Goal: Task Accomplishment & Management: Use online tool/utility

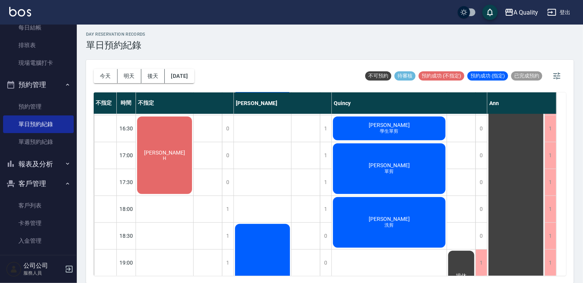
scroll to position [266, 0]
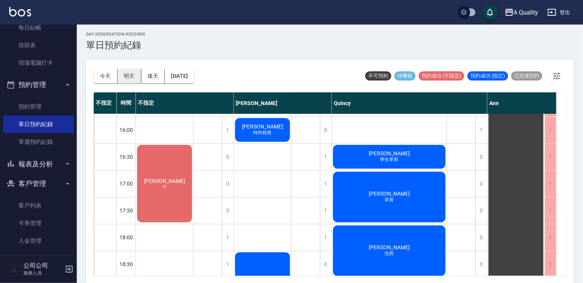
click at [137, 79] on button "明天" at bounding box center [129, 76] width 24 height 14
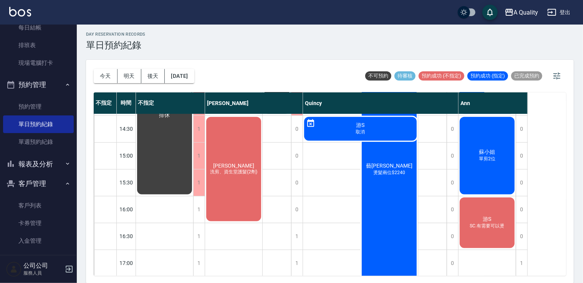
scroll to position [174, 0]
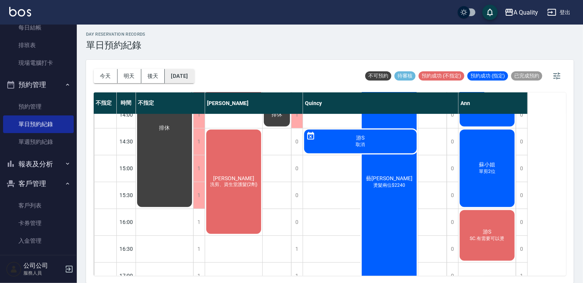
click at [192, 71] on button "2025/08/15" at bounding box center [179, 76] width 29 height 14
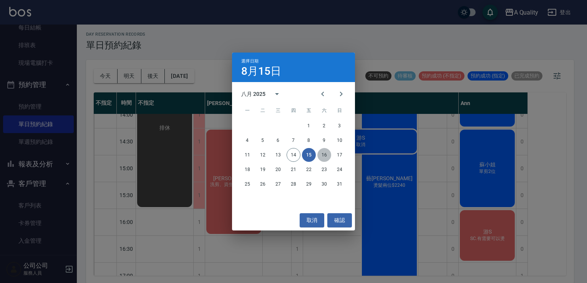
click at [327, 154] on button "16" at bounding box center [324, 155] width 14 height 14
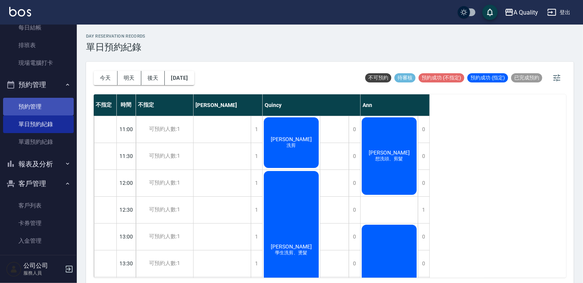
click at [38, 108] on link "預約管理" at bounding box center [38, 107] width 71 height 18
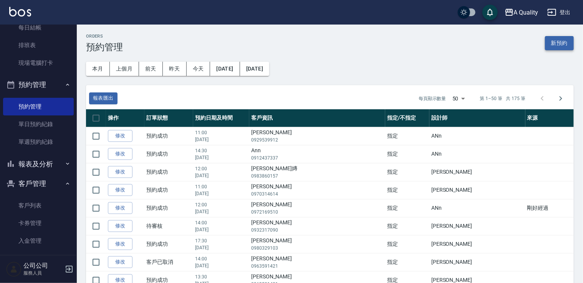
click at [553, 43] on button "新預約" at bounding box center [559, 43] width 29 height 14
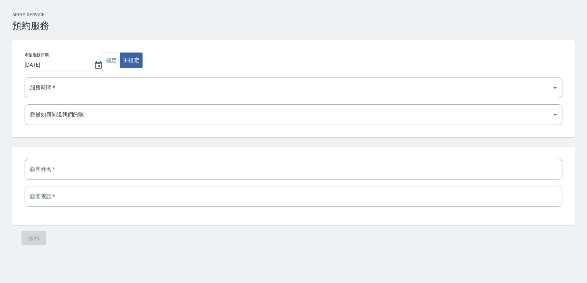
click at [101, 194] on input "tel" at bounding box center [294, 196] width 538 height 21
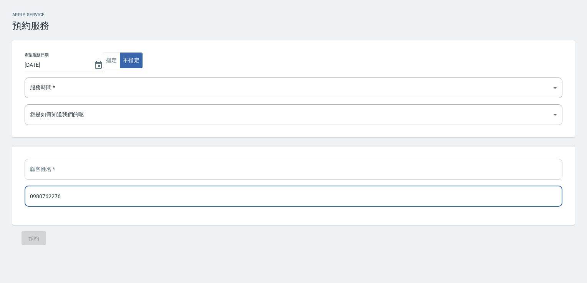
type input "0980762276"
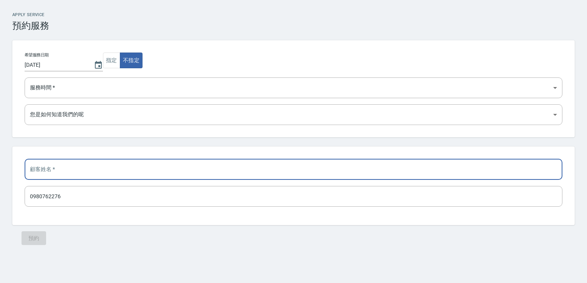
click at [98, 163] on input "text" at bounding box center [294, 169] width 538 height 21
type input "V"
type input "許小姐"
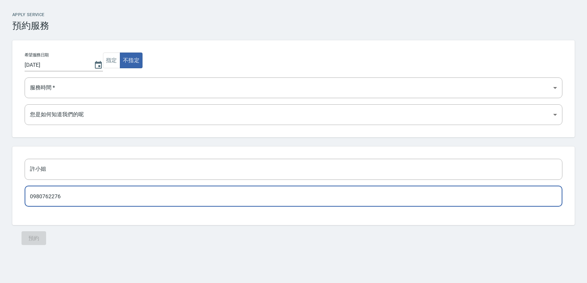
drag, startPoint x: 80, startPoint y: 196, endPoint x: 28, endPoint y: 198, distance: 51.5
click at [28, 198] on input "0980762276" at bounding box center [294, 196] width 538 height 21
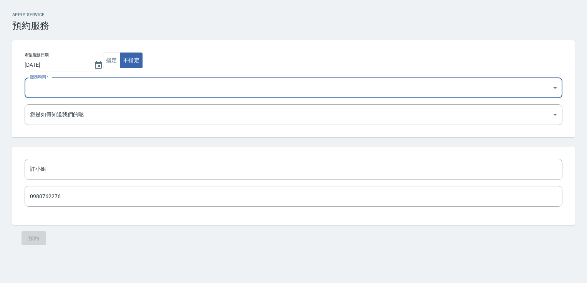
click at [98, 78] on select "11:00 11:30 12:00 12:30 13:00 13:30 14:00 14:30 15:00 15:30 16:00 16:30 17:00 1…" at bounding box center [294, 88] width 538 height 21
select select "1755140400000"
click at [25, 78] on select "11:00 11:30 12:00 12:30 13:00 13:30 14:00 14:30 15:00 15:30 16:00 16:30 17:00 1…" at bounding box center [294, 88] width 538 height 21
click at [96, 60] on button "Choose date, selected date is 2025-08-14" at bounding box center [98, 65] width 18 height 18
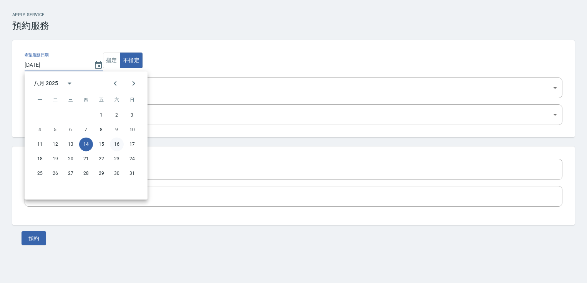
click at [116, 145] on button "16" at bounding box center [117, 144] width 14 height 14
type input "2025/08/16"
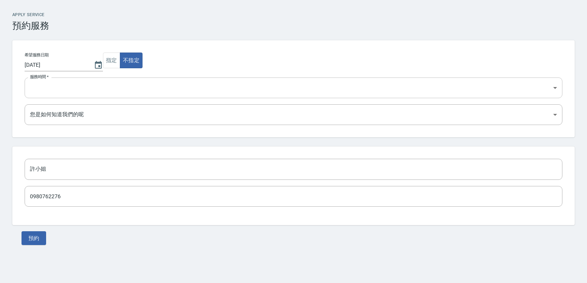
click at [90, 91] on select "11:00 11:30 12:00 12:30 13:00 13:30 14:00 14:30 15:00 15:30 16:00 16:30 17:00 1…" at bounding box center [294, 88] width 538 height 21
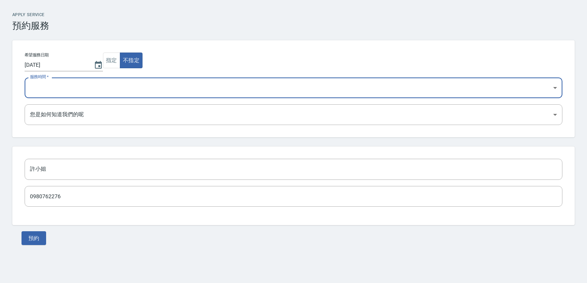
select select "1755313200000"
click at [25, 78] on select "11:00 11:30 12:00 12:30 13:00 13:30 14:00 14:30 15:00 15:30 16:00 16:30 17:00 1…" at bounding box center [294, 88] width 538 height 21
click at [33, 243] on button "預約" at bounding box center [34, 239] width 25 height 14
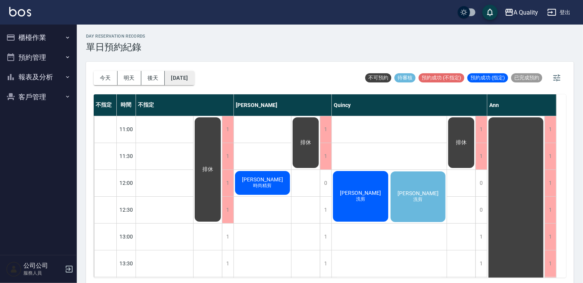
click at [183, 78] on button "[DATE]" at bounding box center [179, 78] width 29 height 14
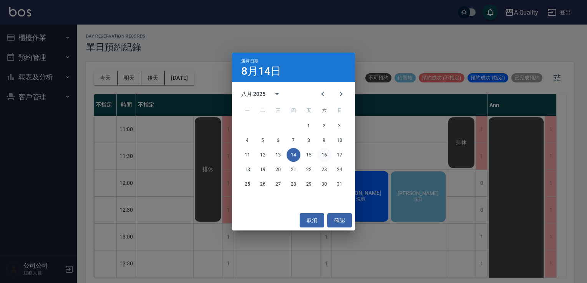
click at [323, 157] on button "16" at bounding box center [324, 155] width 14 height 14
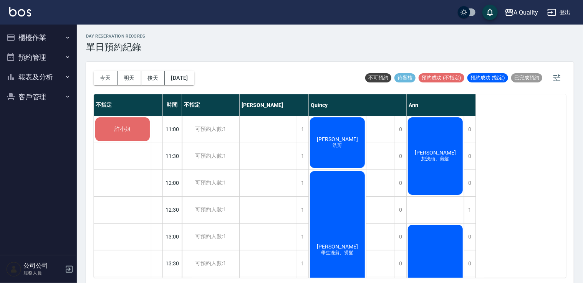
click at [141, 125] on div "許小姐" at bounding box center [122, 129] width 57 height 26
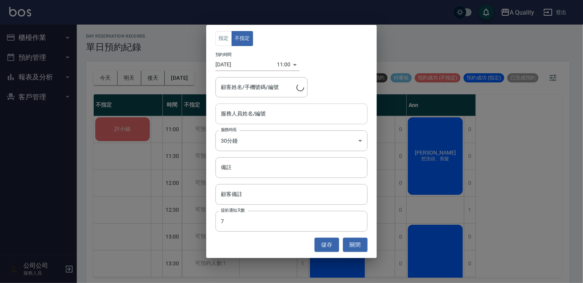
type input "許小姐/0980762276"
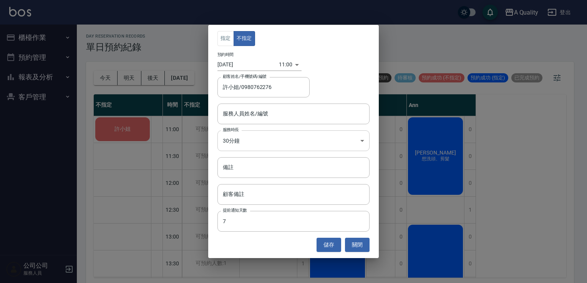
click at [242, 140] on body "A Quality 登出 櫃檯作業 打帳單 帳單列表 營業儀表板 現金收支登錄 每日結帳 排班表 現場電腦打卡 預約管理 預約管理 單日預約紀錄 單週預約紀錄…" at bounding box center [293, 143] width 587 height 286
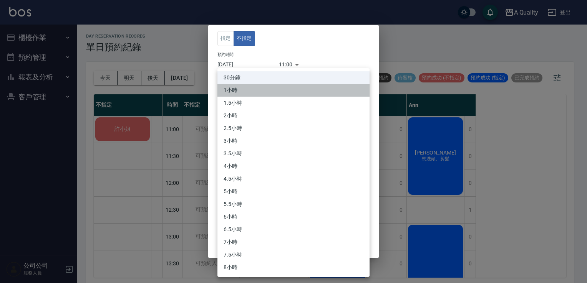
click at [247, 95] on li "1小時" at bounding box center [293, 90] width 152 height 13
type input "2"
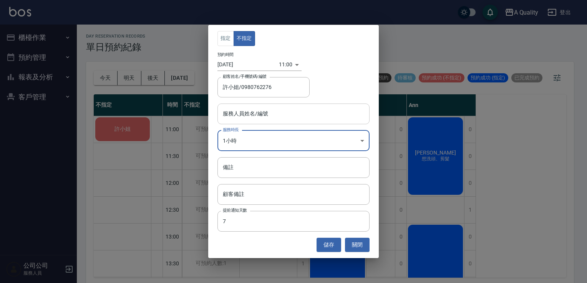
click at [272, 117] on input "服務人員姓名/編號" at bounding box center [293, 113] width 145 height 13
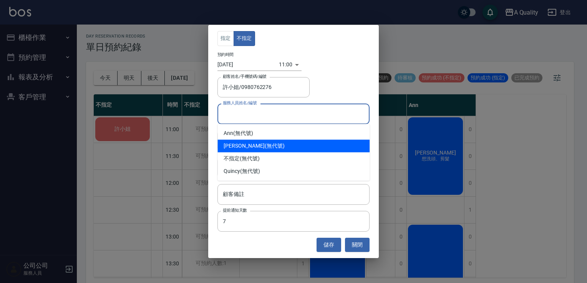
click at [261, 149] on div "Taylor (無代號)" at bounding box center [293, 146] width 152 height 13
type input "[PERSON_NAME](無代號)"
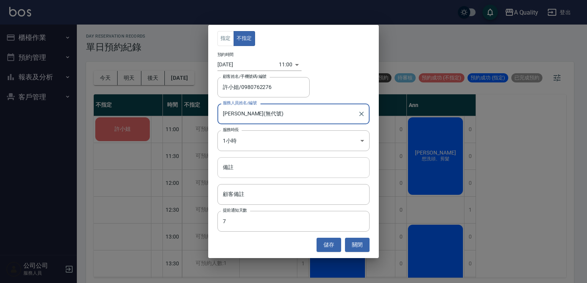
click at [264, 172] on input "備註" at bounding box center [293, 167] width 152 height 21
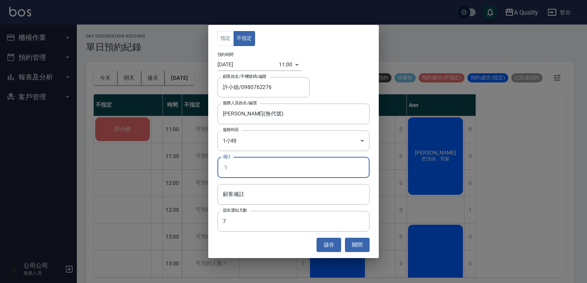
type input "ㄒ"
click at [264, 172] on input "SV" at bounding box center [293, 167] width 152 height 21
type input "SC"
click at [329, 246] on button "儲存" at bounding box center [328, 245] width 25 height 14
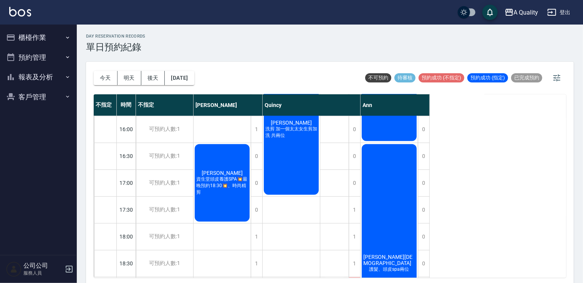
scroll to position [115, 0]
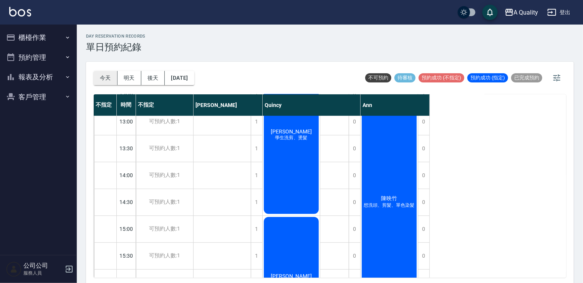
click at [109, 71] on button "今天" at bounding box center [106, 78] width 24 height 14
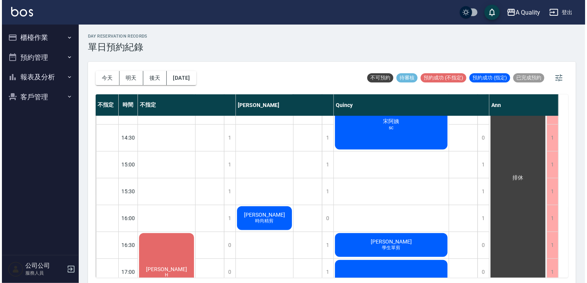
scroll to position [115, 0]
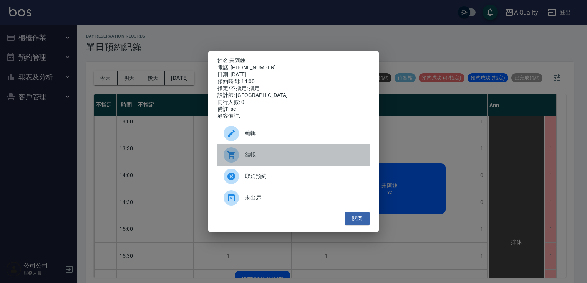
click at [263, 158] on span "結帳" at bounding box center [304, 155] width 118 height 8
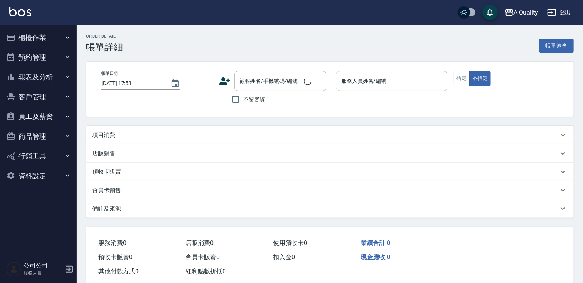
type input "[DATE] 14:00"
type input "sc"
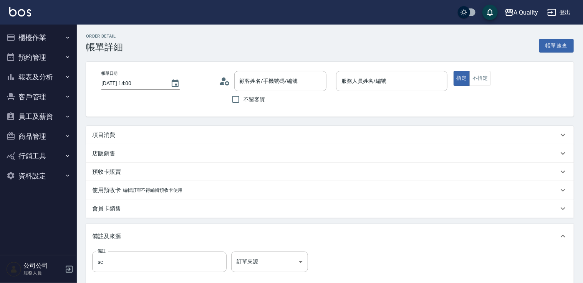
click at [116, 132] on div "項目消費" at bounding box center [325, 135] width 466 height 8
type input "Quincy(無代號)"
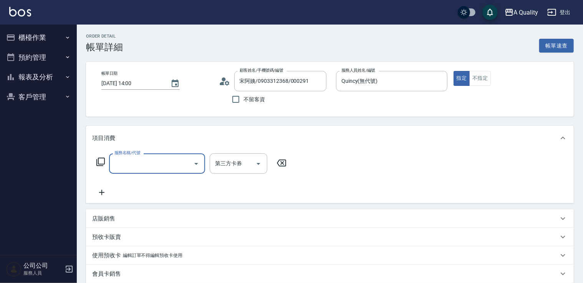
type input "宋阿姨/0903312368/000291"
drag, startPoint x: 133, startPoint y: 151, endPoint x: 136, endPoint y: 156, distance: 5.8
click at [133, 152] on label "服務名稱/代號" at bounding box center [127, 153] width 26 height 6
click at [133, 157] on input "服務名稱/代號" at bounding box center [151, 163] width 78 height 13
click at [136, 158] on input "服務名稱/代號" at bounding box center [151, 163] width 78 height 13
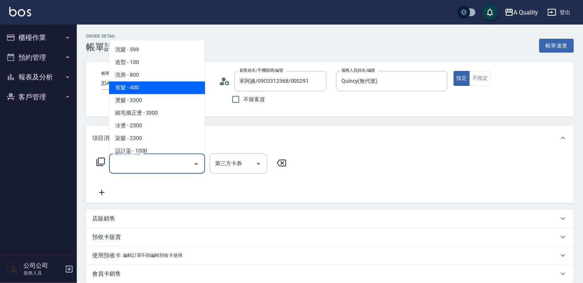
click at [155, 90] on span "剪髮 - 400" at bounding box center [157, 87] width 96 height 13
type input "剪髮(201)"
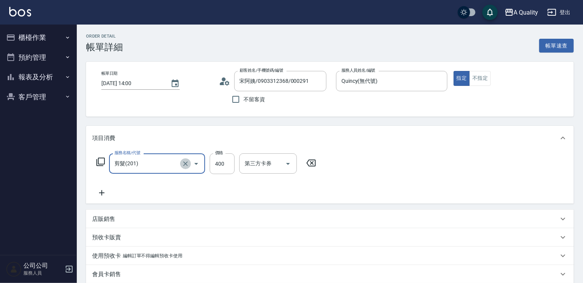
click at [187, 163] on icon "Clear" at bounding box center [186, 164] width 8 height 8
click at [193, 163] on icon "Open" at bounding box center [196, 163] width 9 height 9
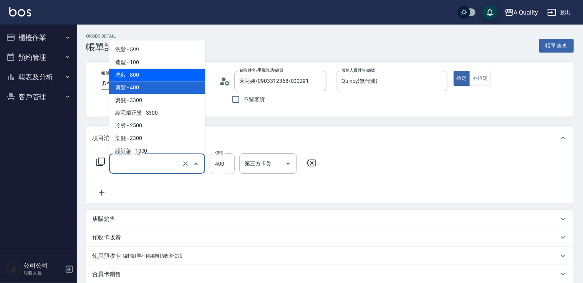
drag, startPoint x: 175, startPoint y: 74, endPoint x: 204, endPoint y: 122, distance: 55.4
click at [175, 74] on span "洗剪 - 800" at bounding box center [157, 75] width 96 height 13
type input "洗剪(103)"
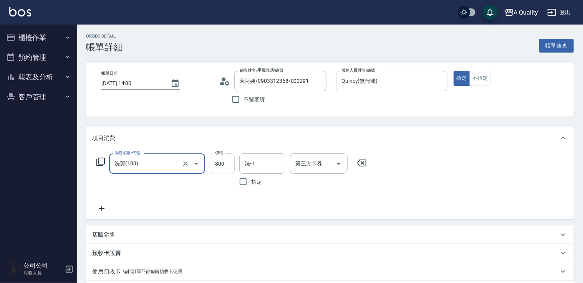
click at [218, 162] on input "800" at bounding box center [222, 164] width 25 height 21
type input "900"
drag, startPoint x: 475, startPoint y: 158, endPoint x: 393, endPoint y: 202, distance: 93.3
click at [393, 202] on div "服務名稱/代號 洗剪(103) 服務名稱/代號 價格 900 價格 洗-1 洗-1 指定 第三方卡券 第三方卡券" at bounding box center [330, 185] width 488 height 69
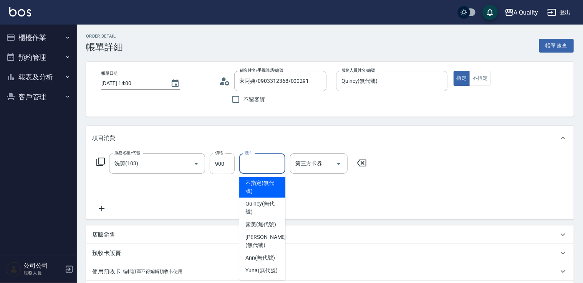
click at [256, 166] on input "洗-1" at bounding box center [262, 163] width 39 height 13
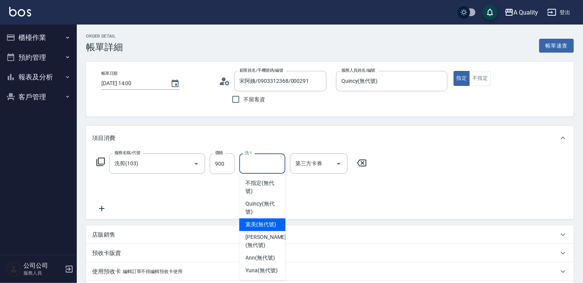
click at [254, 223] on span "素美 (無代號)" at bounding box center [260, 225] width 31 height 8
type input "素美(無代號)"
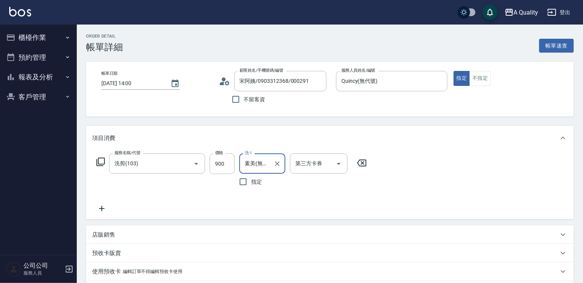
click at [461, 163] on div "服務名稱/代號 洗剪(103) 服務名稱/代號 價格 900 價格 洗-1 素美(無代號) 洗-1 指定 第三方卡券 第三方卡券" at bounding box center [330, 185] width 488 height 69
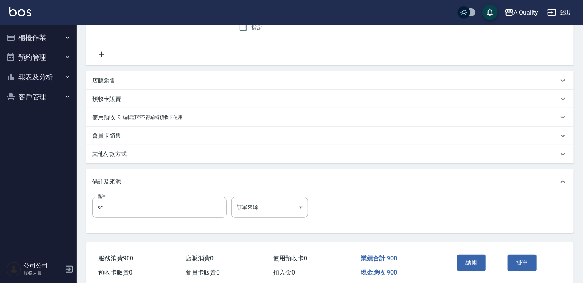
scroll to position [186, 0]
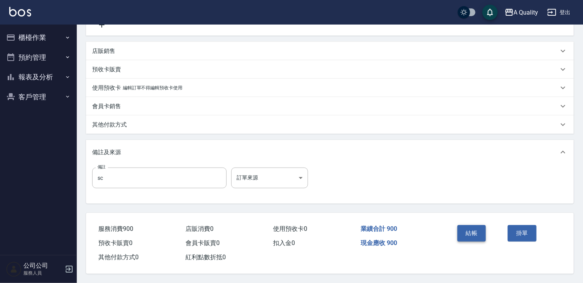
click at [474, 233] on button "結帳" at bounding box center [471, 233] width 29 height 16
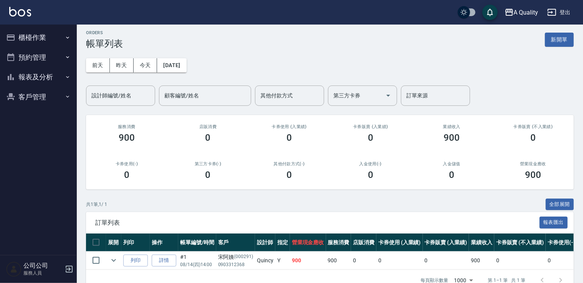
scroll to position [26, 0]
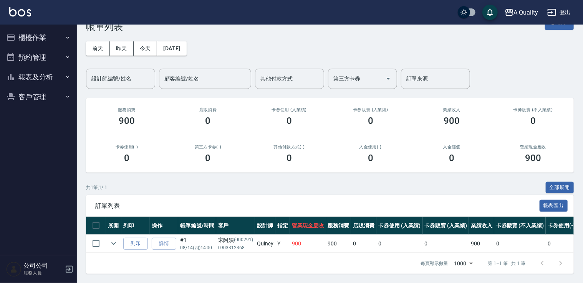
click at [39, 63] on button "預約管理" at bounding box center [38, 58] width 71 height 20
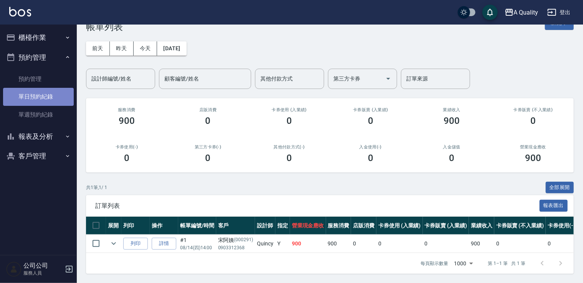
click at [41, 92] on link "單日預約紀錄" at bounding box center [38, 97] width 71 height 18
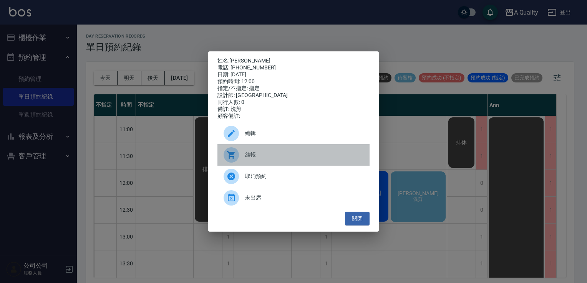
click at [284, 157] on span "結帳" at bounding box center [304, 155] width 118 height 8
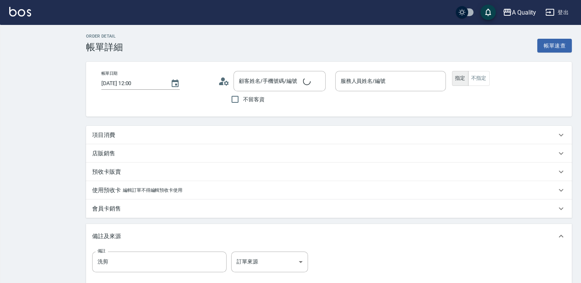
type input "Quincy(無代號)"
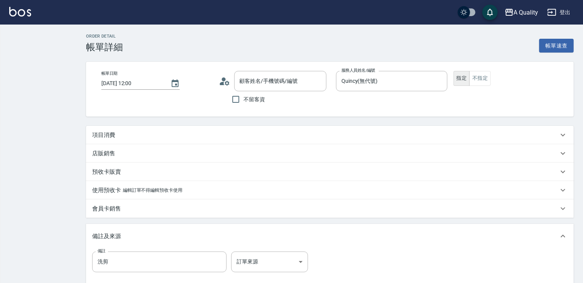
type input "楊士彰/0920667820/"
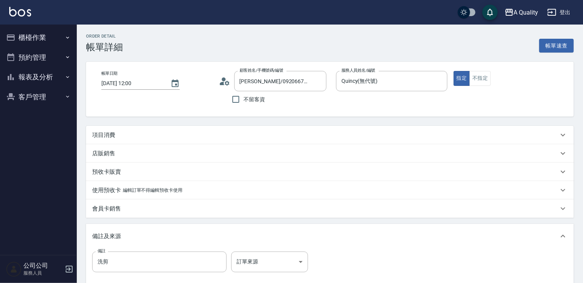
click at [145, 134] on div "項目消費" at bounding box center [325, 135] width 466 height 8
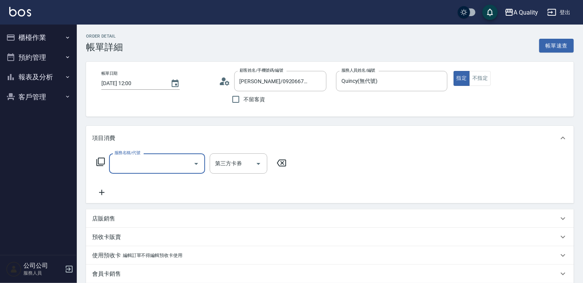
click at [146, 155] on div "服務名稱/代號 服務名稱/代號 第三方卡券 第三方卡券" at bounding box center [330, 177] width 488 height 53
click at [146, 156] on div "服務名稱/代號" at bounding box center [157, 164] width 96 height 20
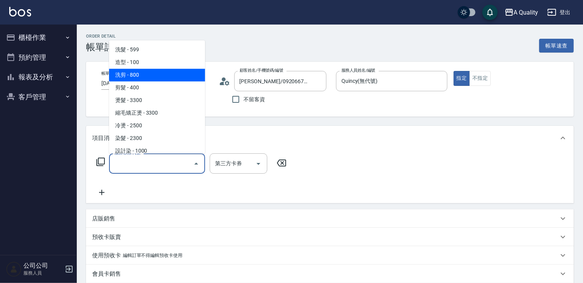
click at [177, 75] on span "洗剪 - 800" at bounding box center [157, 75] width 96 height 13
type input "洗剪(103)"
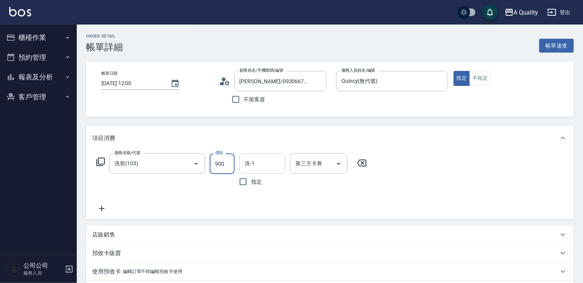
type input "900"
click at [270, 162] on input "洗-1" at bounding box center [262, 163] width 39 height 13
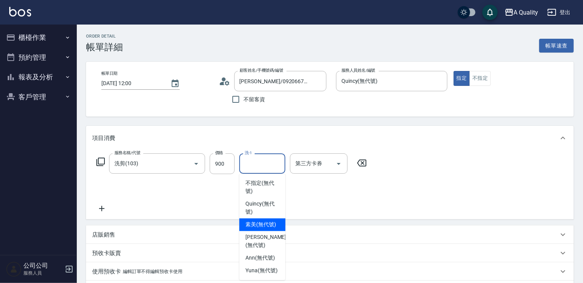
drag, startPoint x: 270, startPoint y: 231, endPoint x: 272, endPoint y: 223, distance: 7.9
click at [272, 223] on ul "不指定 (無代號) Quincy (無代號) 素美 (無代號) Taylor (無代號) Ann (無代號) Yuna (無代號)" at bounding box center [262, 227] width 46 height 106
click at [274, 225] on span "素美 (無代號)" at bounding box center [260, 225] width 31 height 8
type input "素美(無代號)"
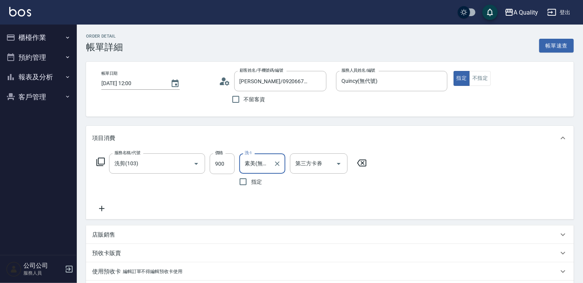
click at [291, 217] on div "服務名稱/代號 洗剪(103) 服務名稱/代號 價格 900 價格 洗-1 素美(無代號) 洗-1 指定 第三方卡券 第三方卡券" at bounding box center [330, 185] width 488 height 69
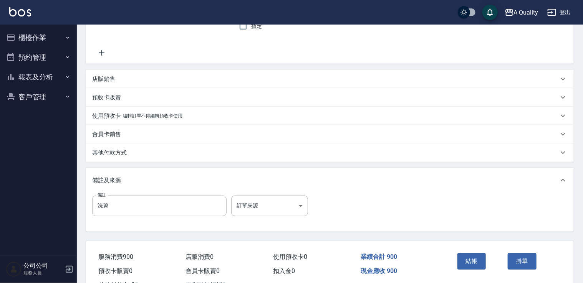
scroll to position [186, 0]
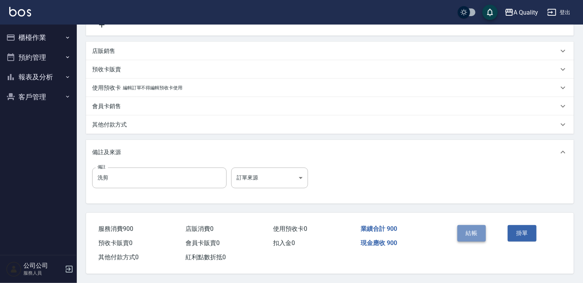
click at [471, 228] on button "結帳" at bounding box center [471, 233] width 29 height 16
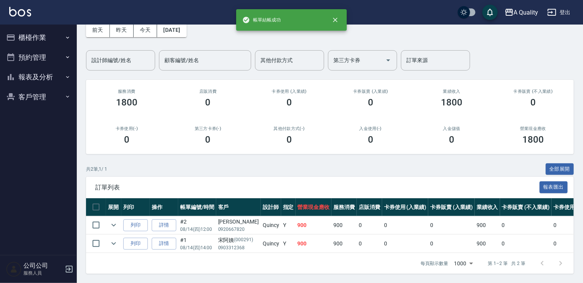
scroll to position [44, 0]
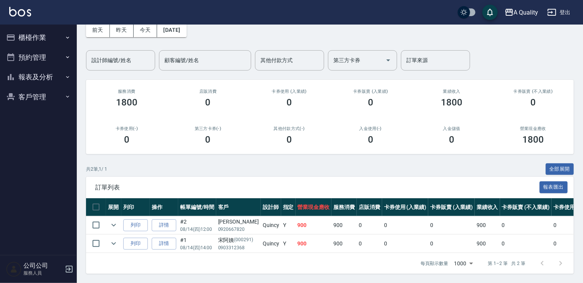
click at [46, 60] on button "預約管理" at bounding box center [38, 58] width 71 height 20
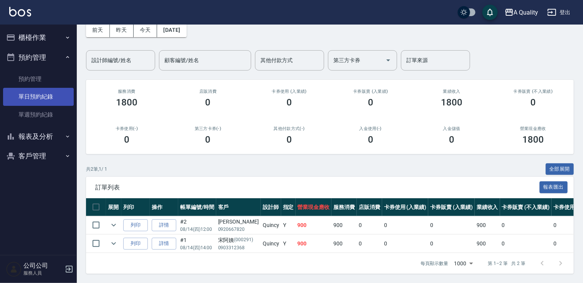
click at [35, 97] on link "單日預約紀錄" at bounding box center [38, 97] width 71 height 18
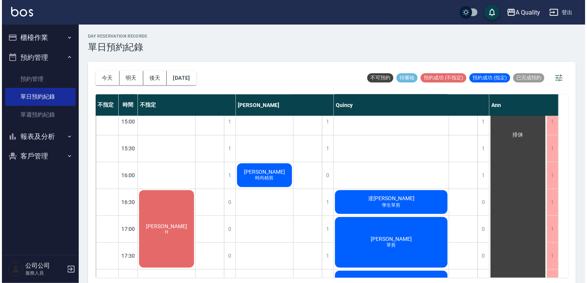
scroll to position [269, 0]
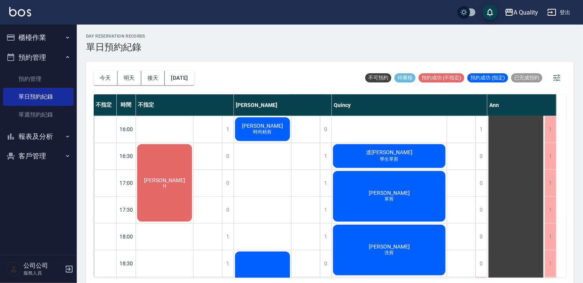
click at [193, 162] on div "達晉婷 學生單剪" at bounding box center [164, 183] width 57 height 80
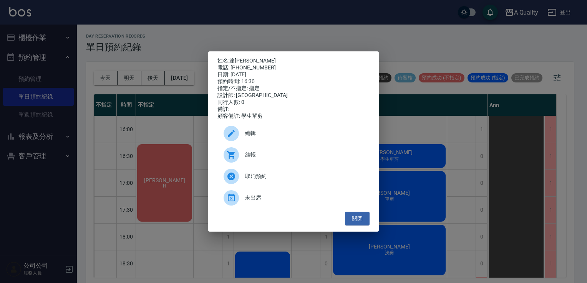
click at [273, 159] on span "結帳" at bounding box center [304, 155] width 118 height 8
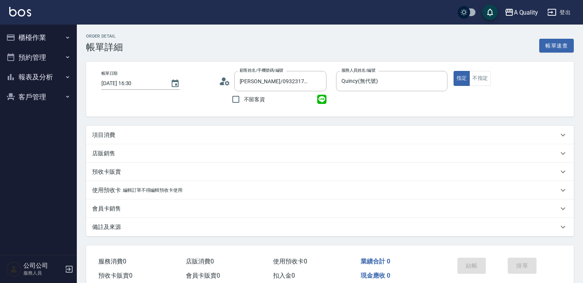
click at [95, 134] on p "項目消費" at bounding box center [103, 135] width 23 height 8
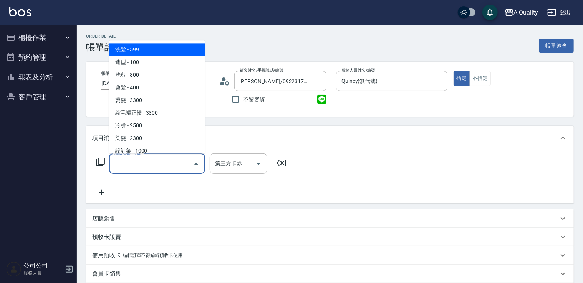
click at [134, 163] on input "服務名稱/代號" at bounding box center [151, 163] width 78 height 13
click at [145, 51] on span "洗髮 - 599" at bounding box center [157, 49] width 96 height 13
type input "洗髮(101)"
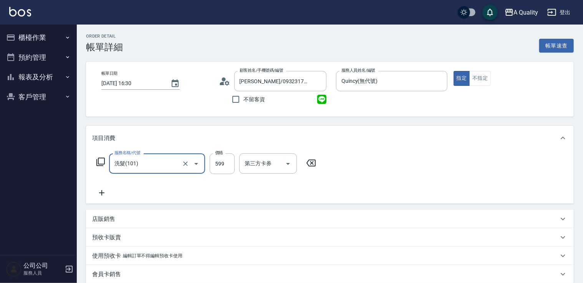
click at [145, 51] on div "Order detail 帳單詳細 帳單速查" at bounding box center [330, 43] width 488 height 19
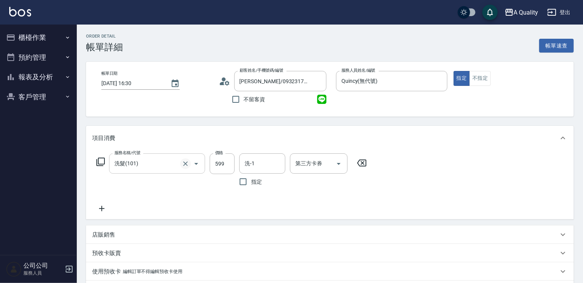
click at [185, 163] on icon "Clear" at bounding box center [185, 164] width 5 height 5
click at [197, 166] on icon "Open" at bounding box center [196, 163] width 9 height 9
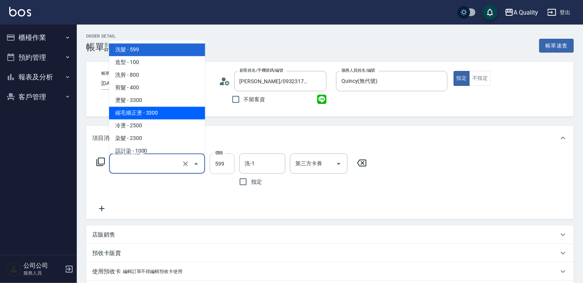
type input "洗髮(101)"
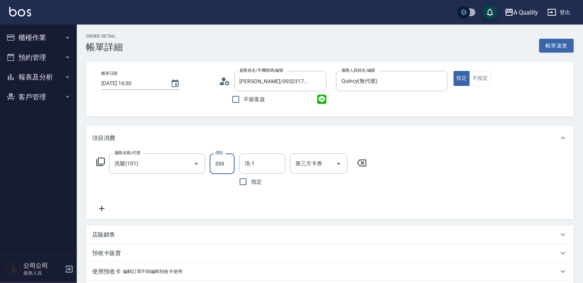
click at [223, 164] on input "599" at bounding box center [222, 164] width 25 height 21
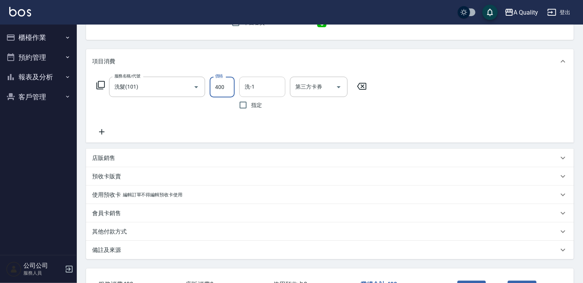
type input "400"
click at [268, 86] on input "洗-1" at bounding box center [262, 86] width 39 height 13
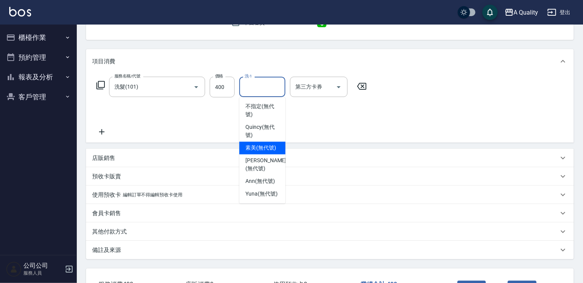
click at [253, 150] on span "素美 (無代號)" at bounding box center [260, 148] width 31 height 8
type input "素美(無代號)"
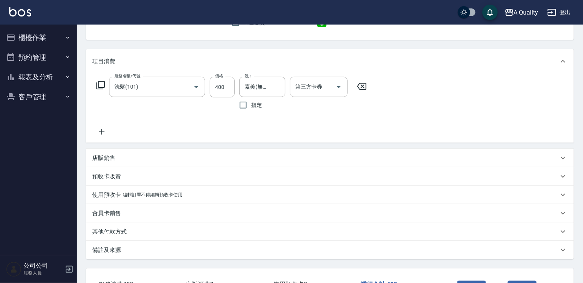
click at [101, 131] on icon at bounding box center [101, 131] width 19 height 9
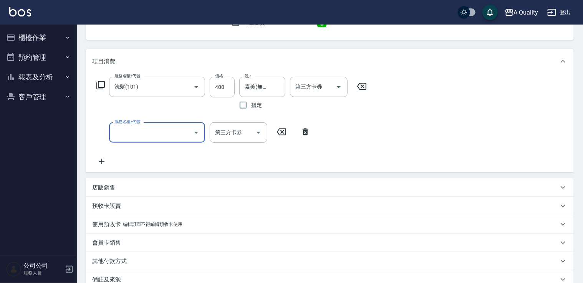
click at [138, 130] on input "服務名稱/代號" at bounding box center [151, 132] width 78 height 13
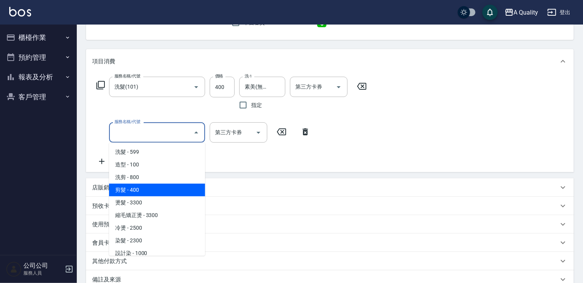
click at [156, 188] on span "剪髮 - 400" at bounding box center [157, 190] width 96 height 13
type input "剪髮(201)"
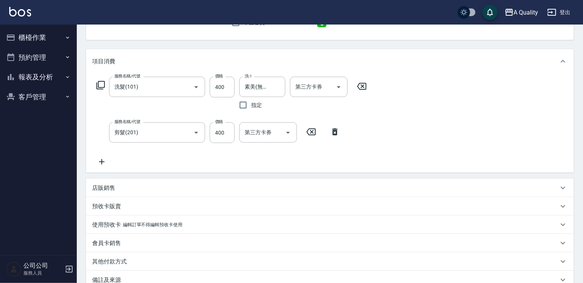
click at [237, 174] on div "項目消費 服務名稱/代號 洗髮(101) 服務名稱/代號 價格 400 價格 洗-1 素美(無代號) 洗-1 指定 第三方卡券 第三方卡券 服務名稱/代號 剪…" at bounding box center [330, 169] width 488 height 240
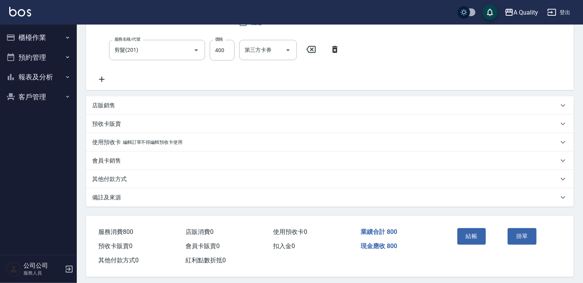
scroll to position [165, 0]
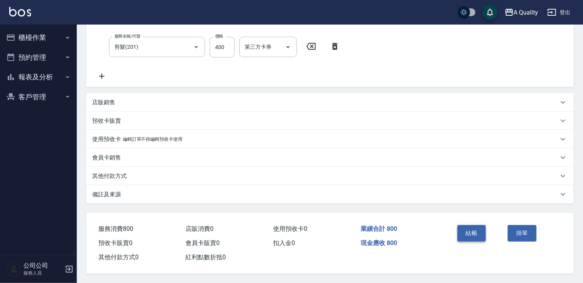
click at [467, 234] on button "結帳" at bounding box center [471, 233] width 29 height 16
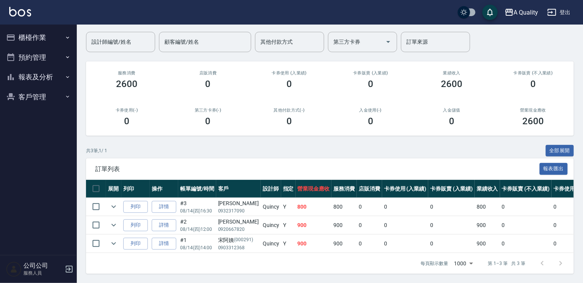
scroll to position [62, 0]
drag, startPoint x: 41, startPoint y: 55, endPoint x: 42, endPoint y: 59, distance: 4.3
click at [41, 55] on button "預約管理" at bounding box center [38, 58] width 71 height 20
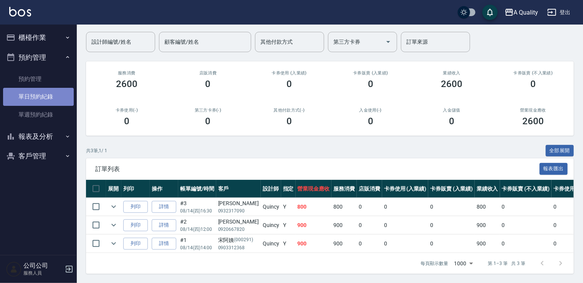
click at [41, 95] on link "單日預約紀錄" at bounding box center [38, 97] width 71 height 18
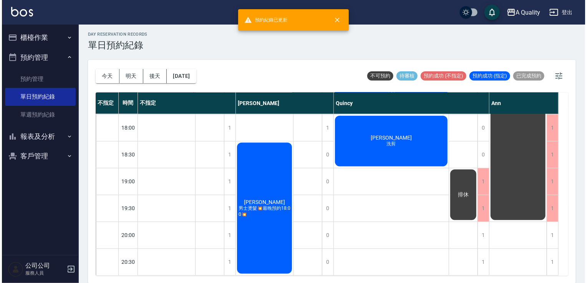
scroll to position [266, 0]
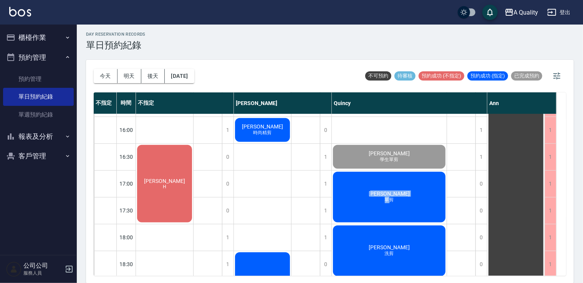
click at [193, 198] on div "郭珊妤 單剪" at bounding box center [164, 184] width 57 height 80
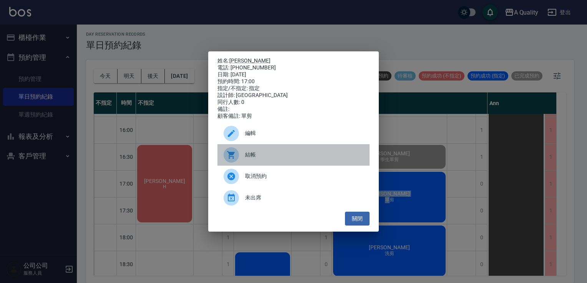
click at [260, 158] on span "結帳" at bounding box center [304, 155] width 118 height 8
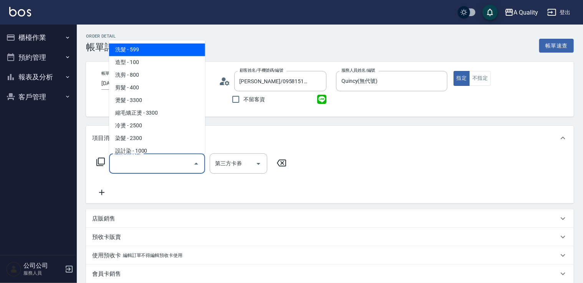
click at [144, 161] on input "服務名稱/代號" at bounding box center [151, 163] width 78 height 13
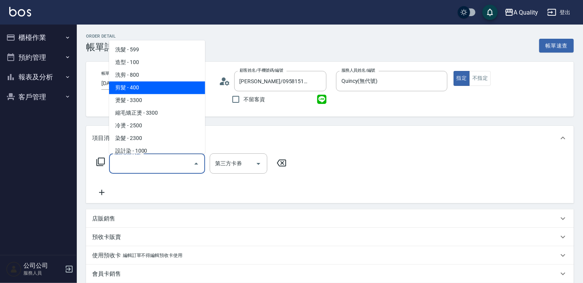
click at [142, 88] on span "剪髮 - 400" at bounding box center [157, 87] width 96 height 13
type input "剪髮(201)"
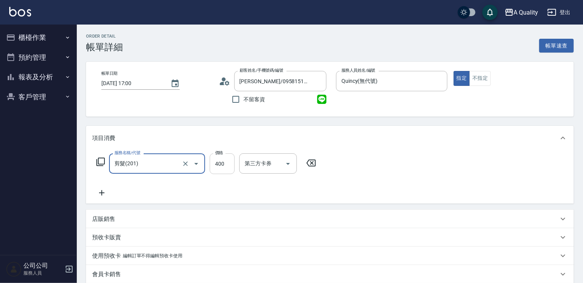
click at [225, 163] on input "400" at bounding box center [222, 164] width 25 height 21
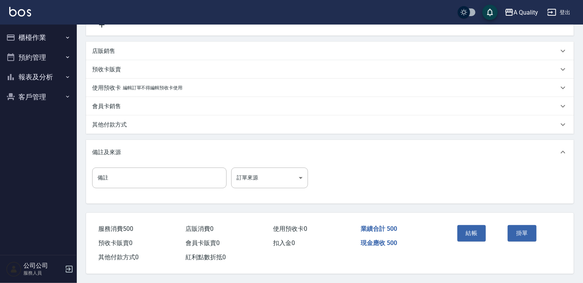
scroll to position [170, 0]
type input "500"
click at [466, 228] on button "結帳" at bounding box center [471, 233] width 29 height 16
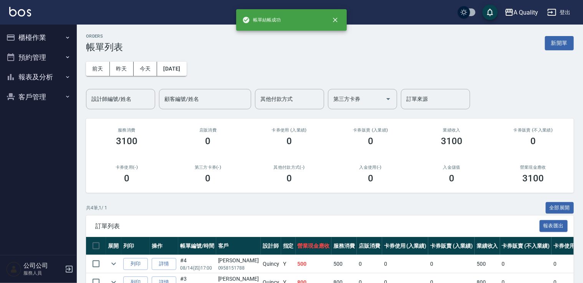
drag, startPoint x: 33, startPoint y: 58, endPoint x: 38, endPoint y: 82, distance: 23.9
click at [33, 59] on button "預約管理" at bounding box center [38, 58] width 71 height 20
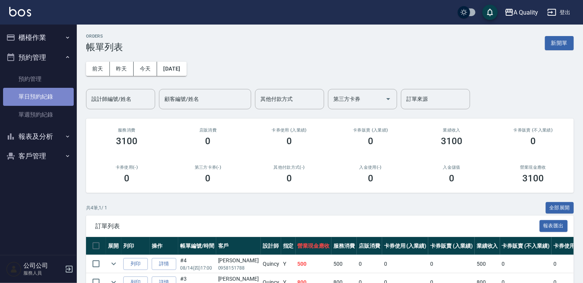
drag, startPoint x: 39, startPoint y: 94, endPoint x: 64, endPoint y: 93, distance: 25.0
click at [40, 94] on link "單日預約紀錄" at bounding box center [38, 97] width 71 height 18
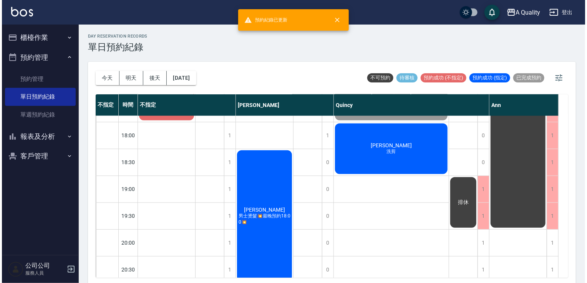
scroll to position [381, 0]
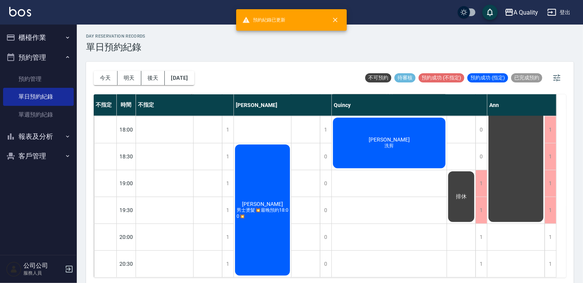
click at [187, 76] on span "[PERSON_NAME]" at bounding box center [164, 73] width 44 height 6
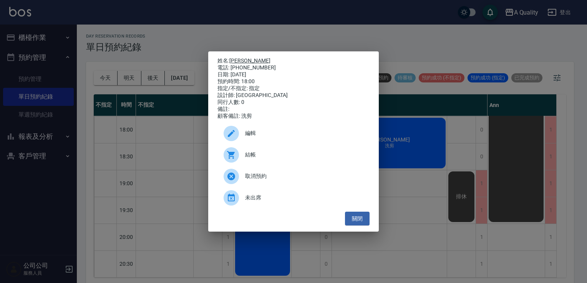
click at [233, 58] on link "[PERSON_NAME]" at bounding box center [249, 61] width 41 height 6
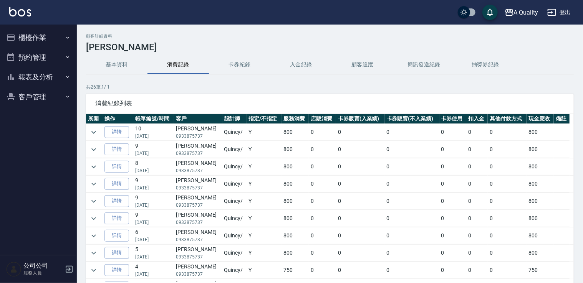
click at [41, 56] on button "預約管理" at bounding box center [38, 58] width 71 height 20
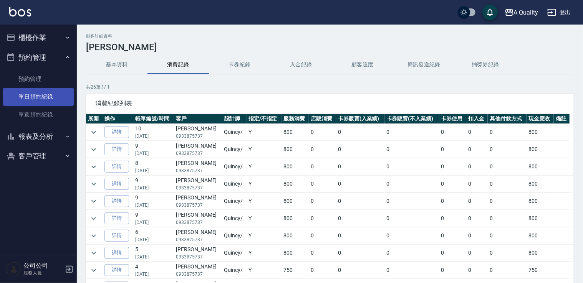
click at [58, 98] on link "單日預約紀錄" at bounding box center [38, 97] width 71 height 18
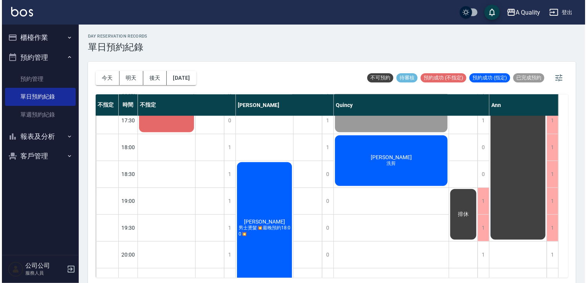
scroll to position [381, 0]
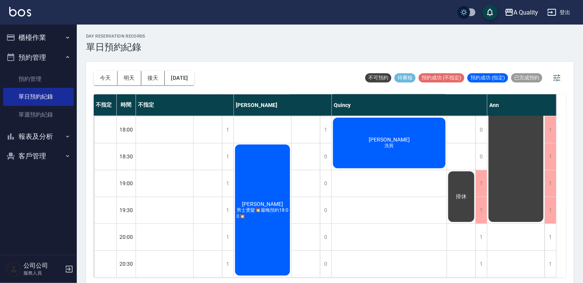
click at [193, 116] on div "鄺先生 洗剪" at bounding box center [164, 76] width 57 height 80
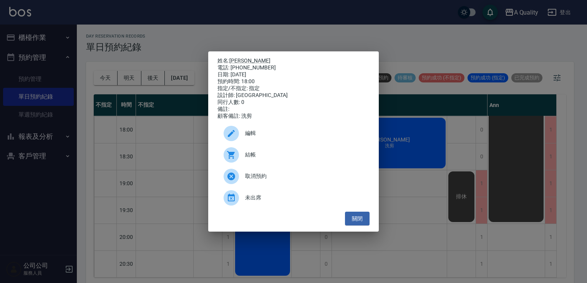
click at [287, 159] on span "結帳" at bounding box center [304, 155] width 118 height 8
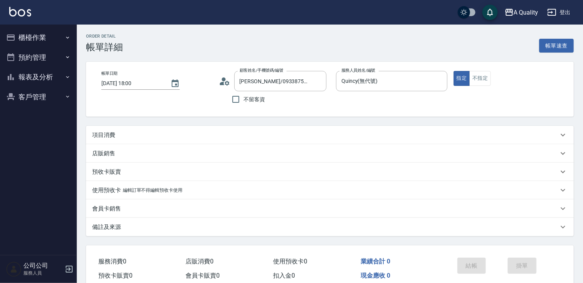
click at [130, 136] on div "項目消費" at bounding box center [325, 135] width 466 height 8
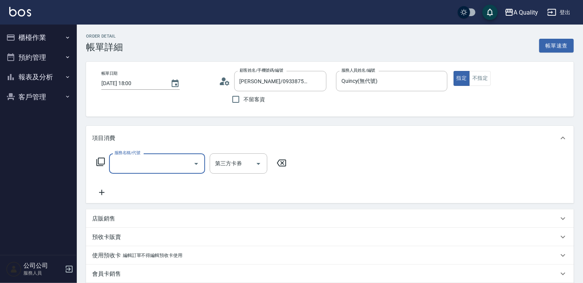
click at [127, 162] on input "服務名稱/代號" at bounding box center [151, 163] width 78 height 13
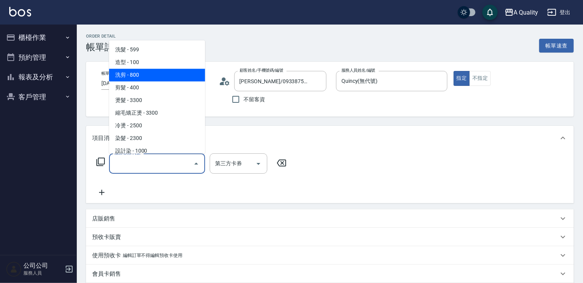
click at [174, 78] on span "洗剪 - 800" at bounding box center [157, 75] width 96 height 13
type input "洗剪(103)"
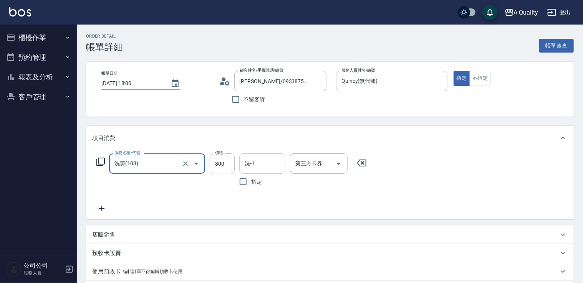
click at [261, 166] on input "洗-1" at bounding box center [262, 163] width 39 height 13
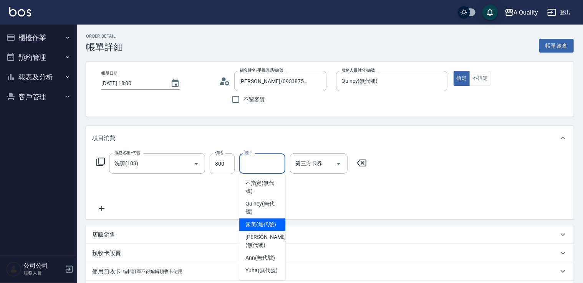
click at [269, 228] on span "素美 (無代號)" at bounding box center [260, 225] width 31 height 8
type input "素美(無代號)"
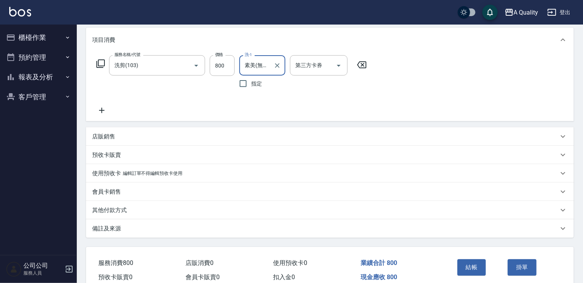
scroll to position [135, 0]
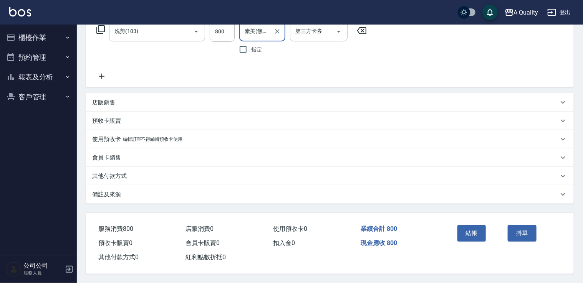
click at [469, 230] on button "結帳" at bounding box center [471, 233] width 29 height 16
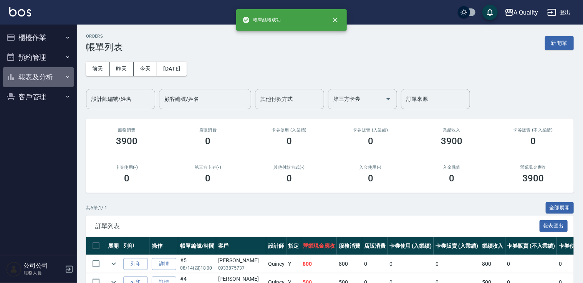
click at [27, 76] on button "報表及分析" at bounding box center [38, 77] width 71 height 20
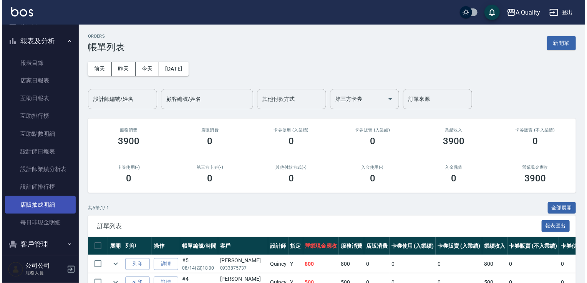
scroll to position [44, 0]
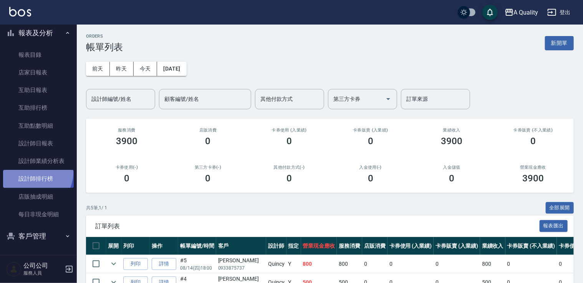
click at [34, 173] on link "設計師排行榜" at bounding box center [38, 179] width 71 height 18
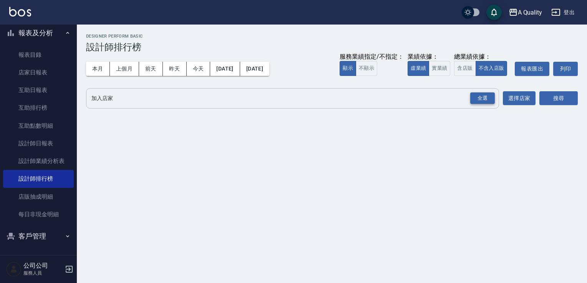
click at [481, 104] on div "全選" at bounding box center [482, 99] width 25 height 12
click at [557, 99] on button "搜尋" at bounding box center [558, 99] width 38 height 14
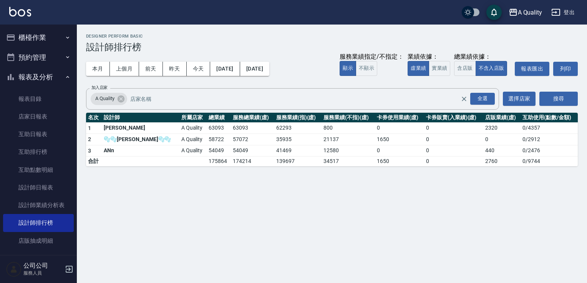
click at [29, 41] on button "櫃檯作業" at bounding box center [38, 38] width 71 height 20
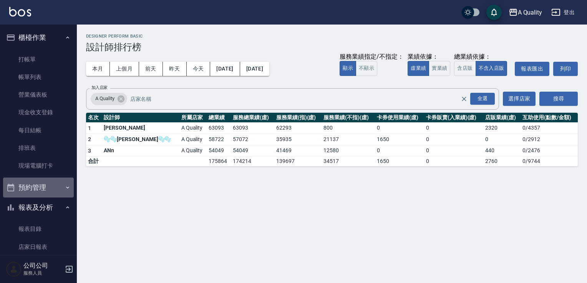
click at [45, 188] on button "預約管理" at bounding box center [38, 188] width 71 height 20
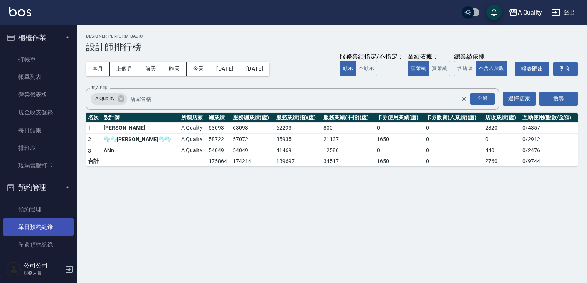
click at [40, 219] on link "單日預約紀錄" at bounding box center [38, 227] width 71 height 18
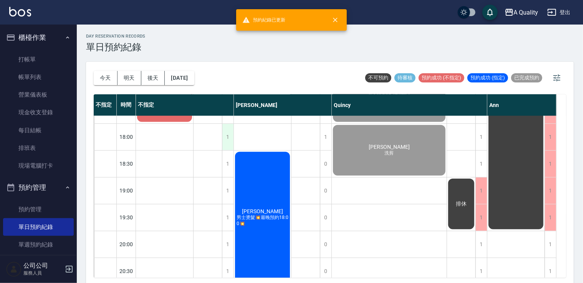
scroll to position [381, 0]
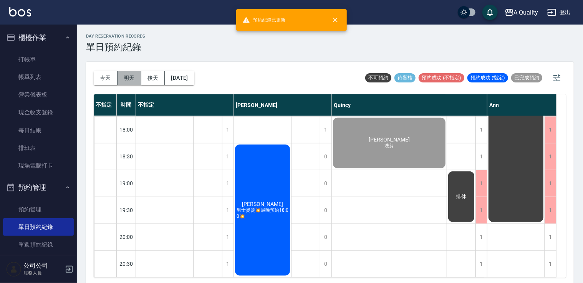
click at [128, 78] on button "明天" at bounding box center [129, 78] width 24 height 14
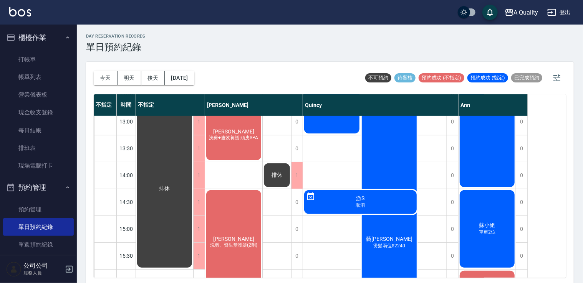
scroll to position [328, 0]
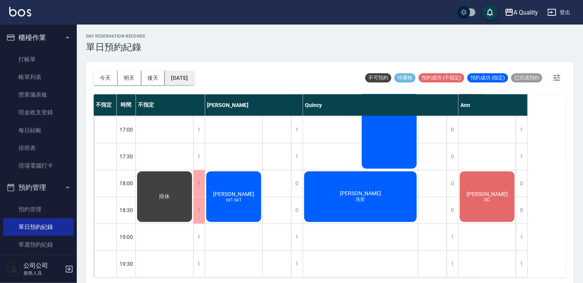
click at [186, 82] on button "2025/08/15" at bounding box center [179, 78] width 29 height 14
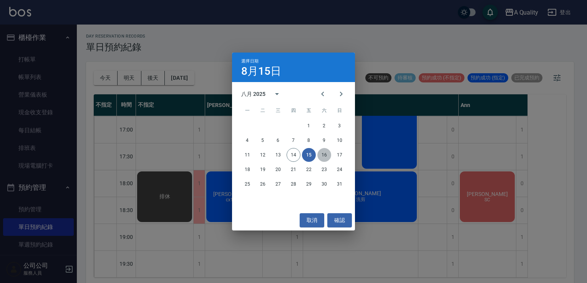
click at [319, 156] on button "16" at bounding box center [324, 155] width 14 height 14
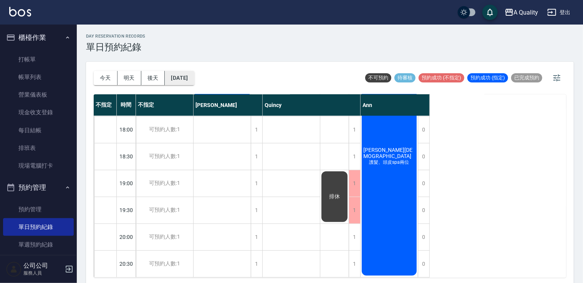
click at [193, 81] on button "2025/08/16" at bounding box center [179, 78] width 29 height 14
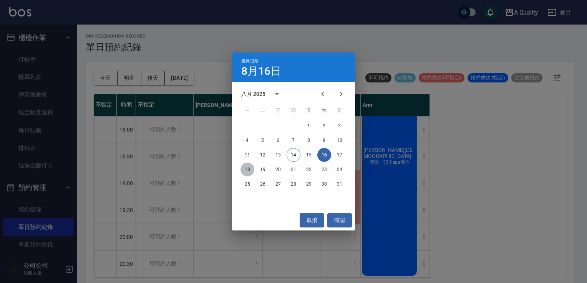
click at [248, 168] on button "18" at bounding box center [247, 170] width 14 height 14
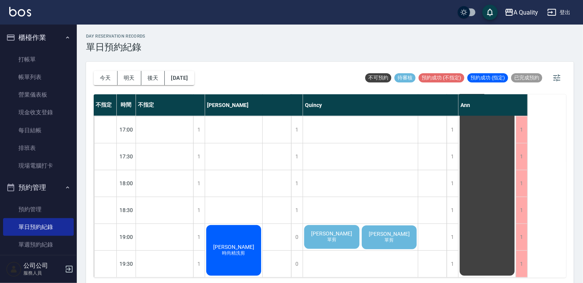
scroll to position [2, 0]
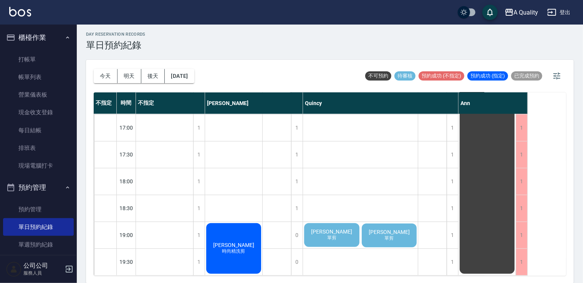
click at [397, 234] on div "黃朝駿 單剪" at bounding box center [390, 236] width 58 height 26
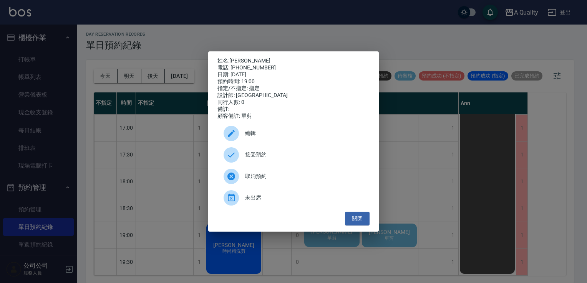
click at [327, 180] on span "取消預約" at bounding box center [304, 176] width 118 height 8
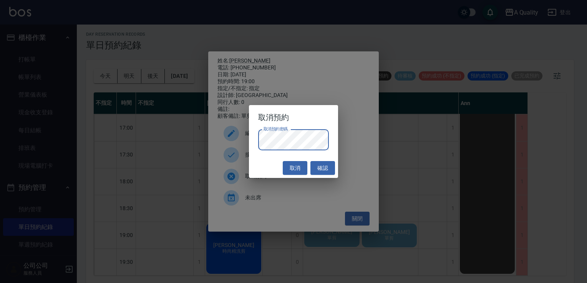
click at [370, 124] on div "取消預約 取消預約密碼 取消預約密碼 取消 確認" at bounding box center [293, 141] width 587 height 283
drag, startPoint x: 319, startPoint y: 170, endPoint x: 327, endPoint y: 174, distance: 9.0
click at [319, 170] on button "確認" at bounding box center [322, 168] width 25 height 14
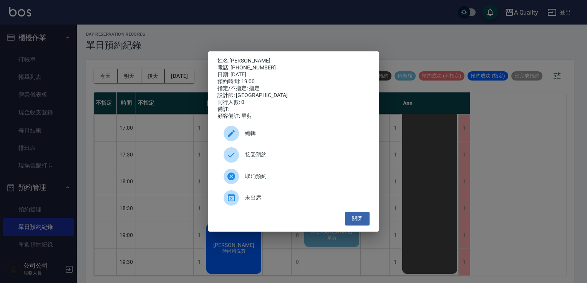
click at [287, 164] on div "接受預約" at bounding box center [293, 155] width 152 height 22
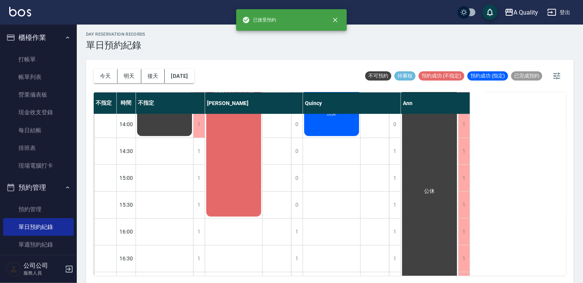
scroll to position [328, 0]
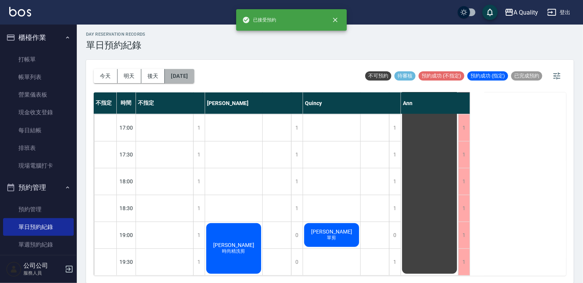
click at [180, 74] on button "2025/08/18" at bounding box center [179, 76] width 29 height 14
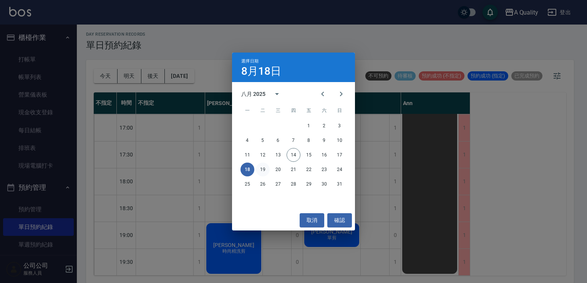
click at [261, 170] on button "19" at bounding box center [263, 170] width 14 height 14
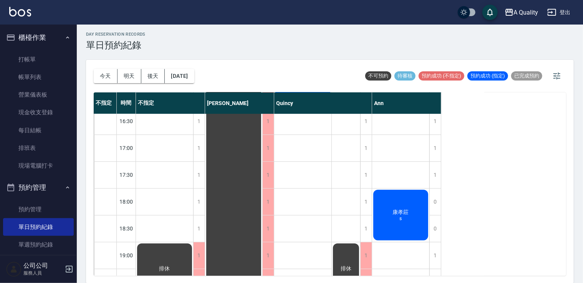
scroll to position [328, 0]
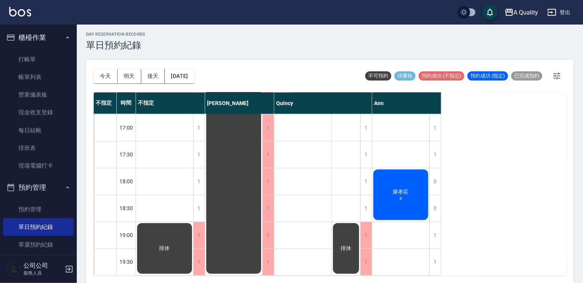
click at [193, 236] on div "排休" at bounding box center [164, 248] width 57 height 53
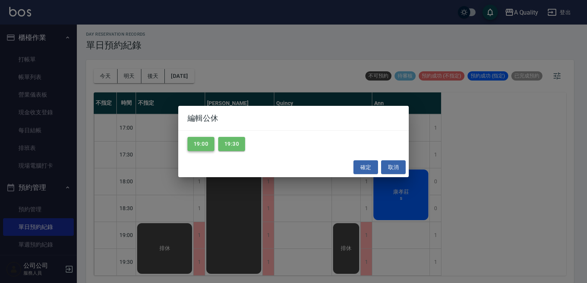
click at [206, 146] on button "19:00" at bounding box center [200, 144] width 27 height 14
drag, startPoint x: 220, startPoint y: 146, endPoint x: 237, endPoint y: 148, distance: 17.0
click at [221, 146] on button "19:30" at bounding box center [231, 144] width 27 height 14
click at [365, 171] on button "確定" at bounding box center [365, 167] width 25 height 14
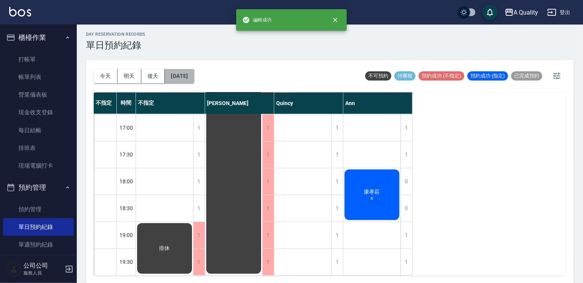
click at [194, 76] on button "2025/08/19" at bounding box center [179, 76] width 29 height 14
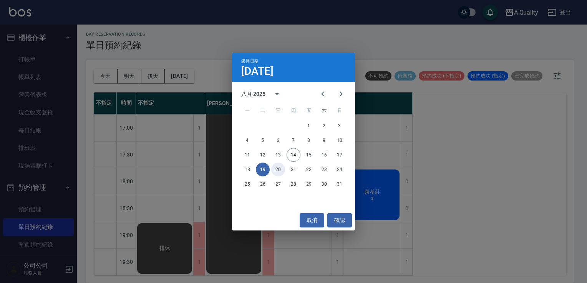
click at [273, 168] on button "20" at bounding box center [278, 170] width 14 height 14
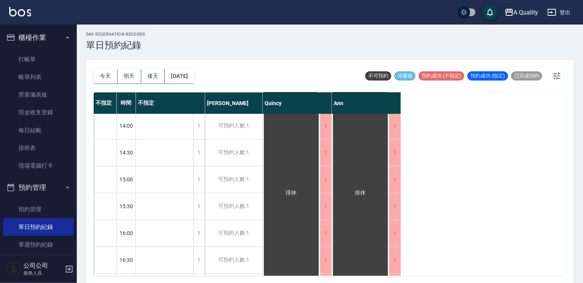
scroll to position [97, 0]
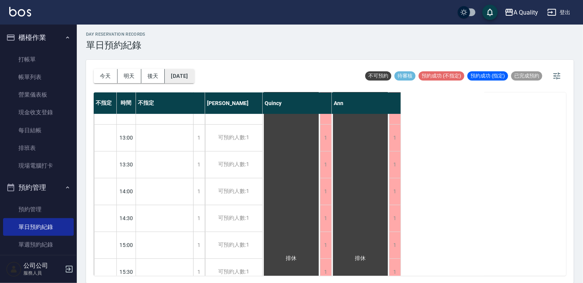
click at [189, 79] on button "2025/08/20" at bounding box center [179, 76] width 29 height 14
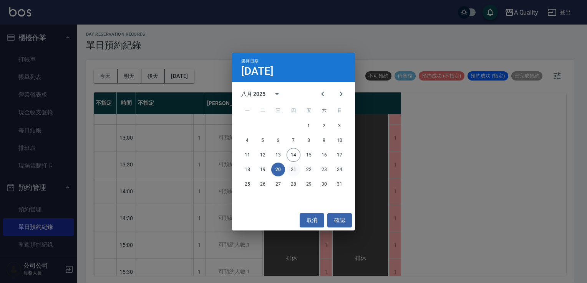
click at [292, 170] on button "21" at bounding box center [293, 170] width 14 height 14
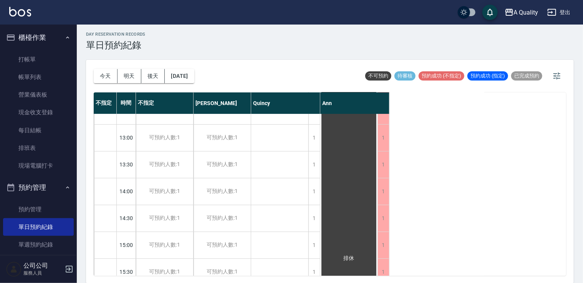
scroll to position [328, 0]
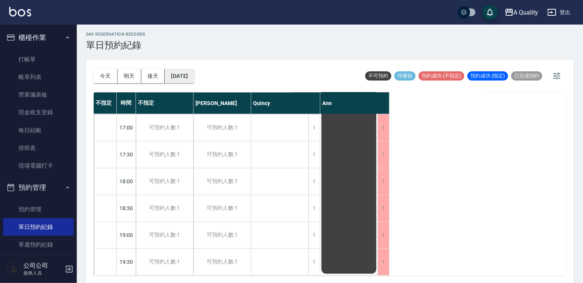
click at [191, 76] on button "2025/08/21" at bounding box center [179, 76] width 29 height 14
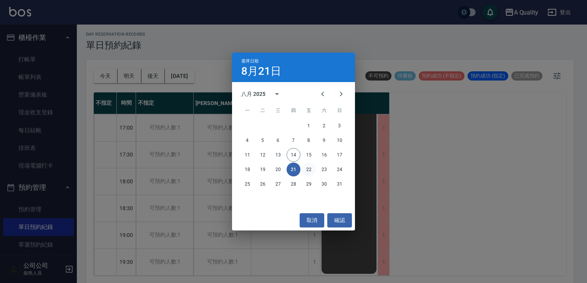
click at [306, 169] on button "22" at bounding box center [309, 170] width 14 height 14
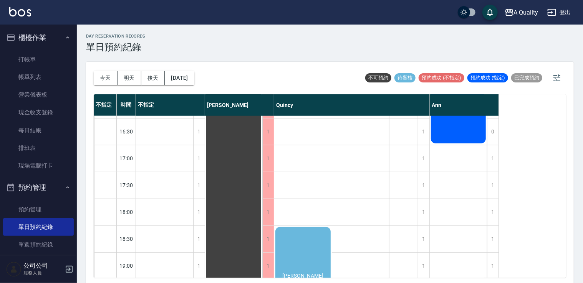
scroll to position [354, 0]
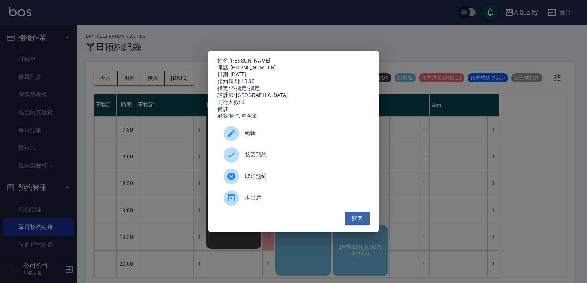
click at [402, 161] on div "姓名: Mina 電話: 0925017512 日期: 2025/08/22 預約時間: 18:30 指定/不指定: 指定 設計師: Quincy 同行人數:…" at bounding box center [293, 141] width 587 height 283
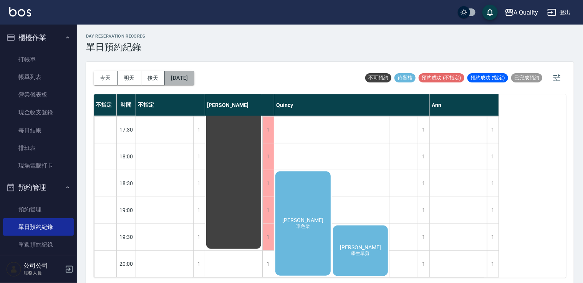
click at [192, 80] on button "2025/08/22" at bounding box center [179, 78] width 29 height 14
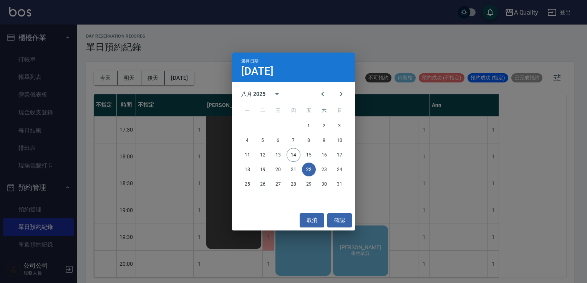
click at [370, 217] on div "選擇日期 8月22日 八月 2025 一 二 三 四 五 六 日 1 2 3 4 5 6 7 8 9 10 11 12 13 14 15 16 17 18 1…" at bounding box center [293, 141] width 587 height 283
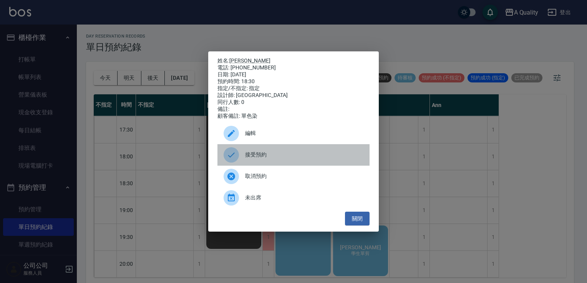
click at [307, 155] on span "接受預約" at bounding box center [304, 155] width 118 height 8
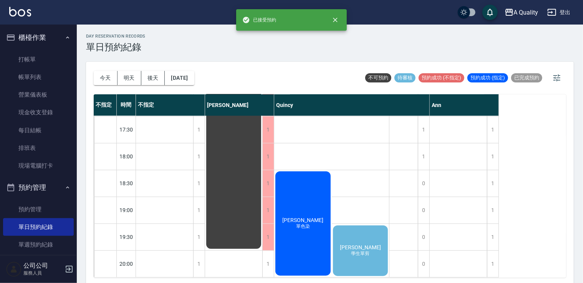
scroll to position [2, 0]
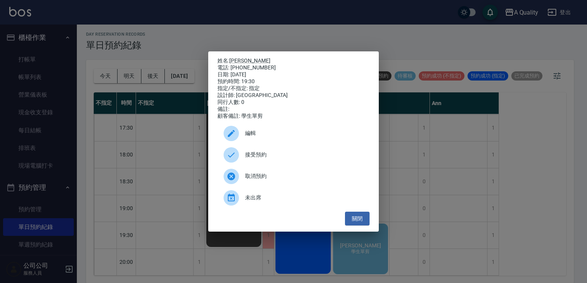
click at [273, 180] on span "取消預約" at bounding box center [304, 176] width 118 height 8
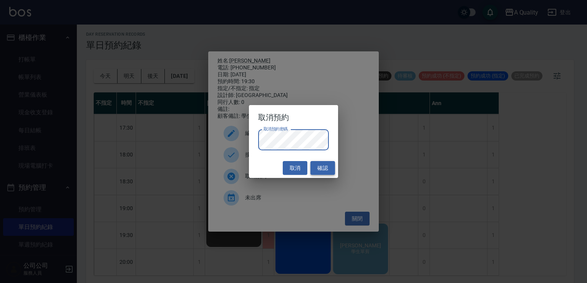
click at [318, 168] on button "確認" at bounding box center [322, 168] width 25 height 14
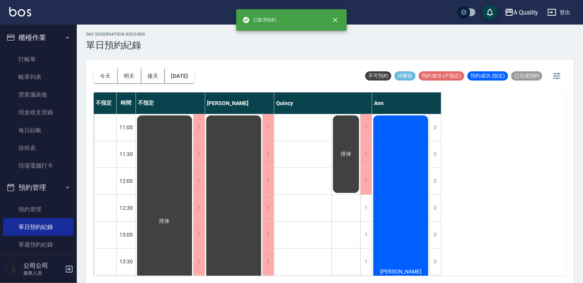
scroll to position [0, 0]
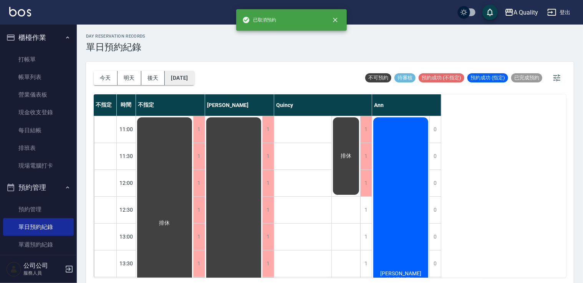
click at [187, 82] on button "2025/08/22" at bounding box center [179, 78] width 29 height 14
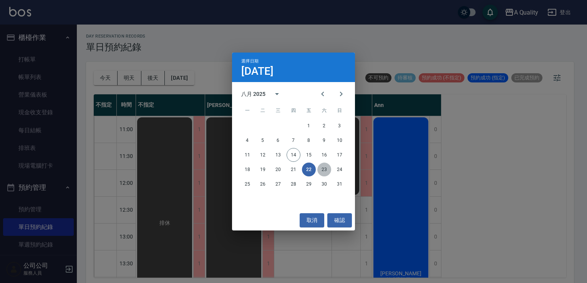
click at [324, 172] on button "23" at bounding box center [324, 170] width 14 height 14
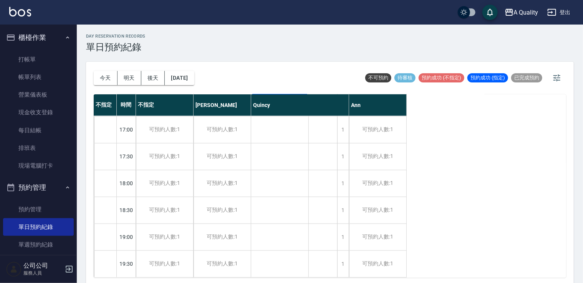
scroll to position [328, 0]
click at [194, 82] on button "2025/08/23" at bounding box center [179, 78] width 29 height 14
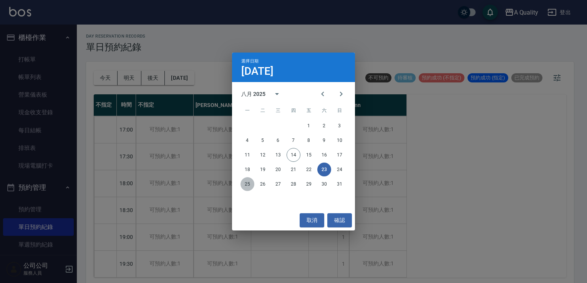
click at [248, 184] on button "25" at bounding box center [247, 184] width 14 height 14
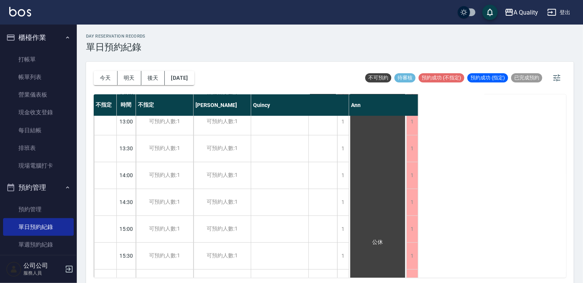
scroll to position [328, 0]
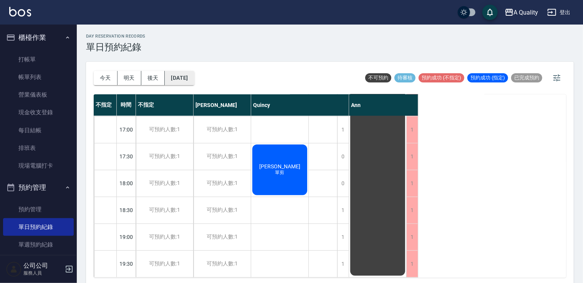
click at [190, 78] on button "2025/08/25" at bounding box center [179, 78] width 29 height 14
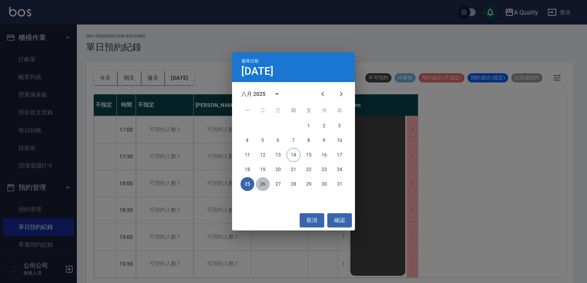
click at [258, 181] on button "26" at bounding box center [263, 184] width 14 height 14
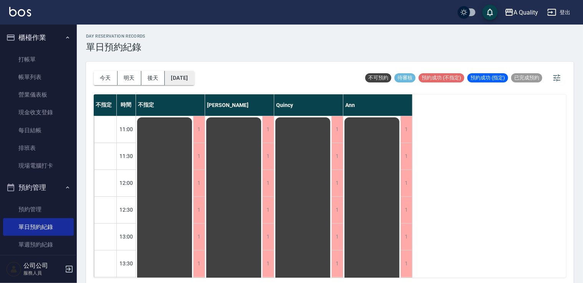
click at [192, 76] on button "2025/08/26" at bounding box center [179, 78] width 29 height 14
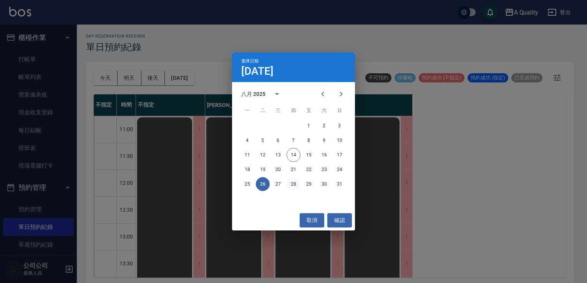
click at [290, 184] on button "28" at bounding box center [293, 184] width 14 height 14
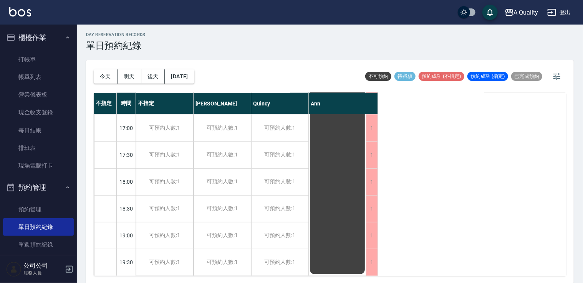
scroll to position [2, 0]
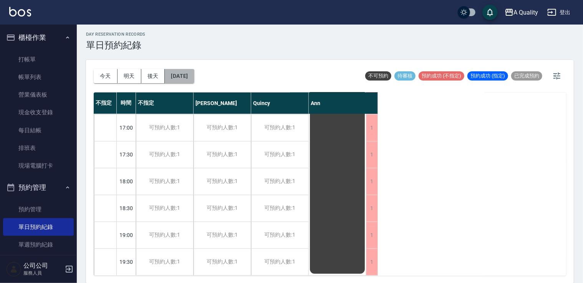
click at [190, 77] on button "2025/08/28" at bounding box center [179, 76] width 29 height 14
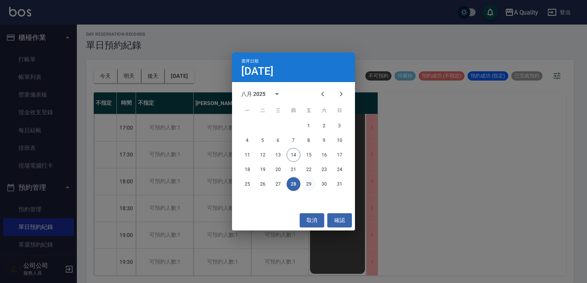
click at [307, 185] on button "29" at bounding box center [309, 184] width 14 height 14
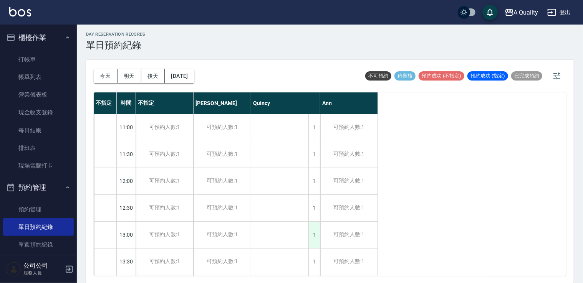
scroll to position [154, 0]
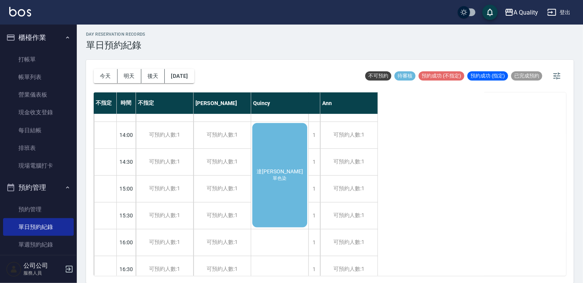
click at [293, 180] on div "達晉婷 單色染" at bounding box center [279, 175] width 57 height 107
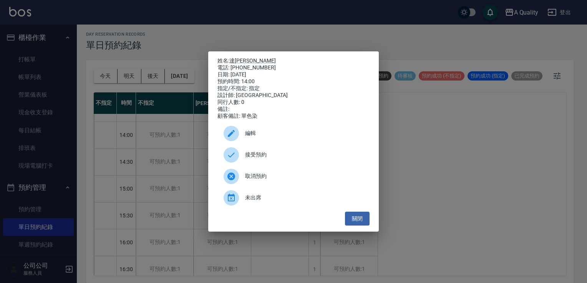
click at [275, 159] on span "接受預約" at bounding box center [304, 155] width 118 height 8
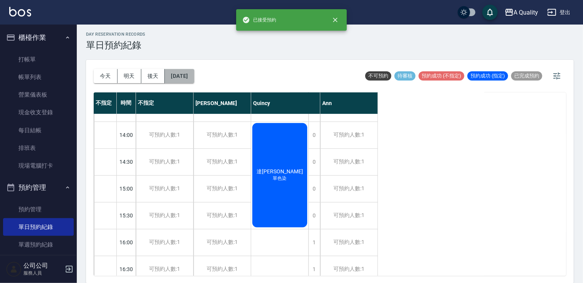
click at [188, 74] on button "2025/08/29" at bounding box center [179, 76] width 29 height 14
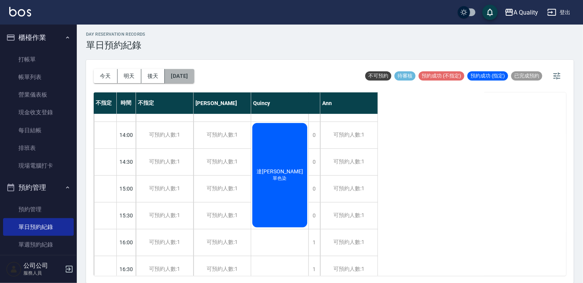
click at [190, 79] on button "2025/08/29" at bounding box center [179, 76] width 29 height 14
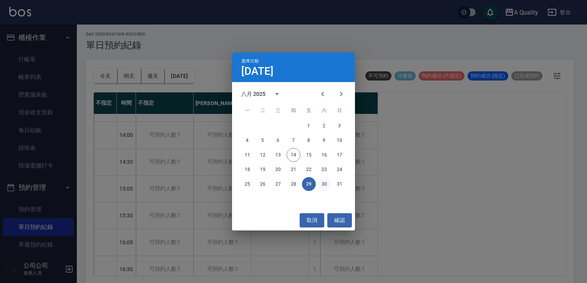
click at [326, 181] on button "30" at bounding box center [324, 184] width 14 height 14
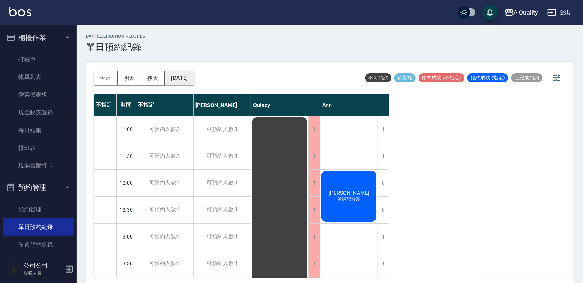
click at [175, 73] on button "2025/08/30" at bounding box center [179, 78] width 29 height 14
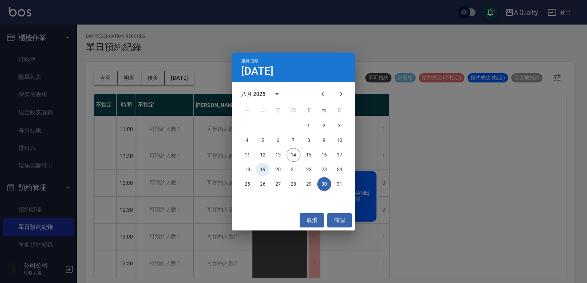
click at [266, 169] on button "19" at bounding box center [263, 170] width 14 height 14
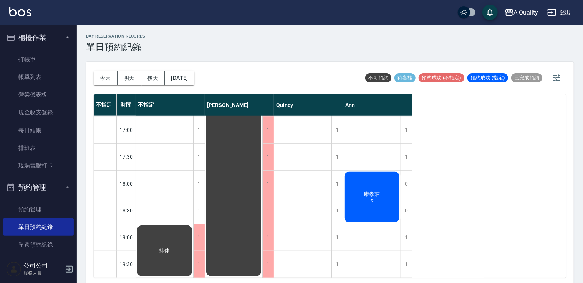
scroll to position [328, 0]
click at [191, 83] on button "2025/08/19" at bounding box center [179, 78] width 29 height 14
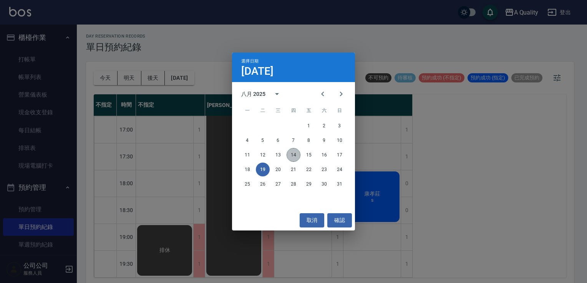
click at [296, 157] on button "14" at bounding box center [293, 155] width 14 height 14
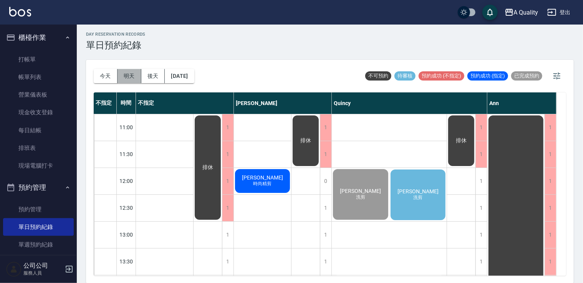
click at [130, 76] on button "明天" at bounding box center [129, 76] width 24 height 14
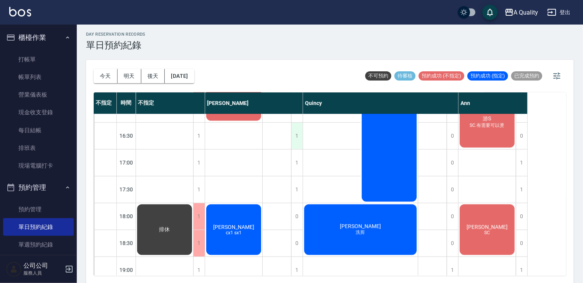
scroll to position [328, 0]
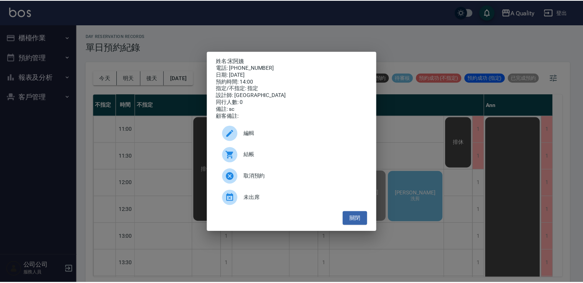
scroll to position [115, 0]
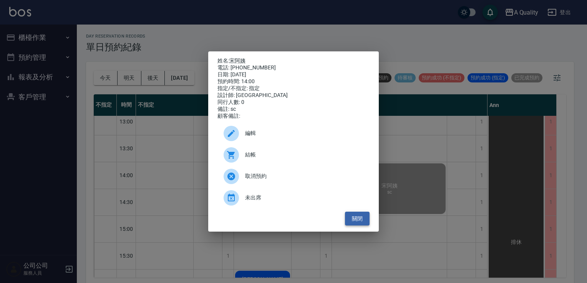
click at [352, 217] on button "關閉" at bounding box center [357, 219] width 25 height 14
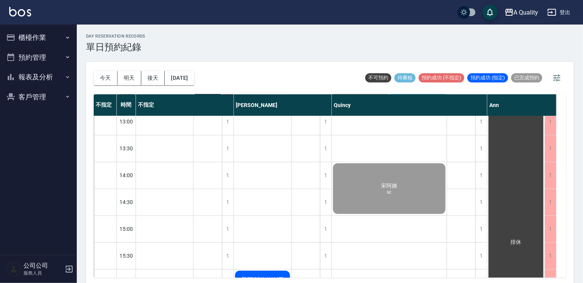
click at [26, 56] on button "預約管理" at bounding box center [38, 58] width 71 height 20
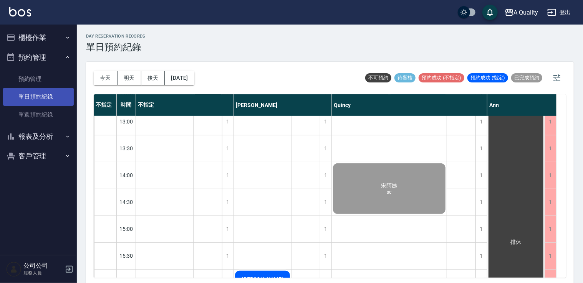
click at [45, 100] on link "單日預約紀錄" at bounding box center [38, 97] width 71 height 18
click at [106, 81] on button "今天" at bounding box center [106, 78] width 24 height 14
click at [106, 78] on button "今天" at bounding box center [106, 78] width 24 height 14
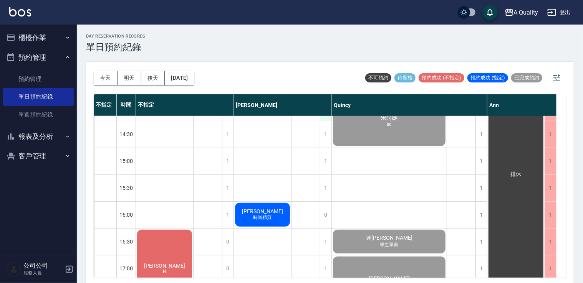
scroll to position [230, 0]
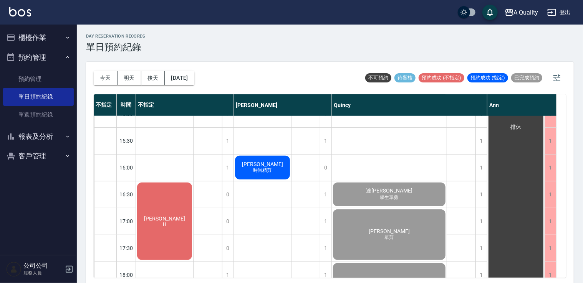
click at [187, 216] on span "[PERSON_NAME]" at bounding box center [164, 219] width 44 height 6
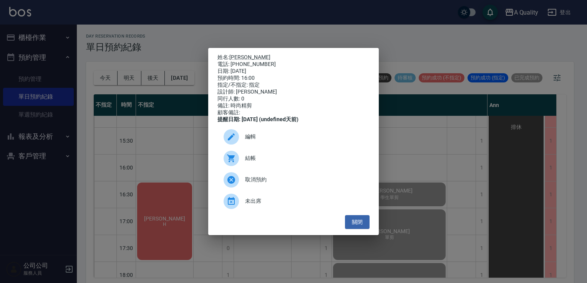
click at [253, 162] on span "結帳" at bounding box center [304, 158] width 118 height 8
click at [359, 222] on button "關閉" at bounding box center [357, 222] width 25 height 14
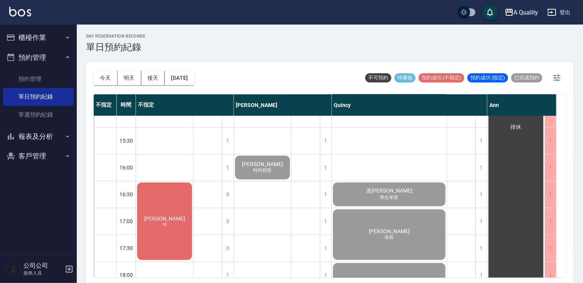
click at [46, 38] on button "櫃檯作業" at bounding box center [38, 38] width 71 height 20
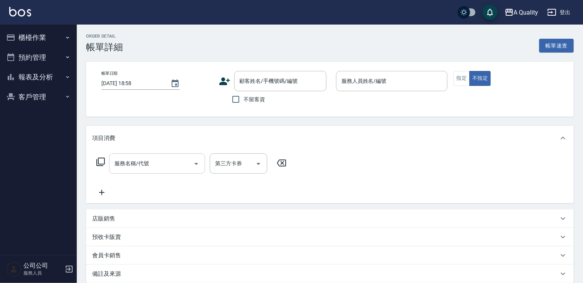
type input "[DATE] 16:00"
type input "[PERSON_NAME](無代號)"
type input "時尚精剪"
type input "[PERSON_NAME]/0928856445/000123"
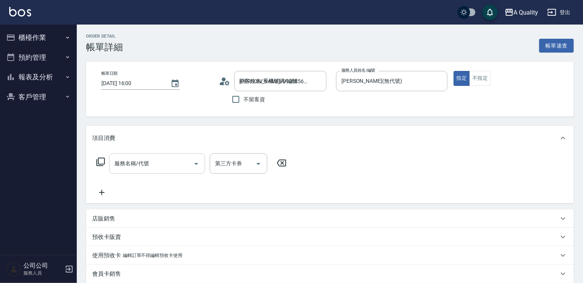
click at [172, 173] on div "服務名稱/代號" at bounding box center [157, 164] width 96 height 20
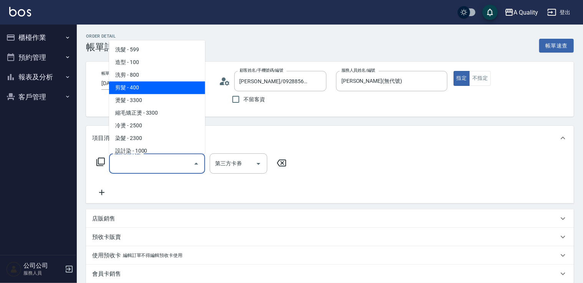
click at [137, 84] on span "剪髮 - 400" at bounding box center [157, 87] width 96 height 13
type input "剪髮(201)"
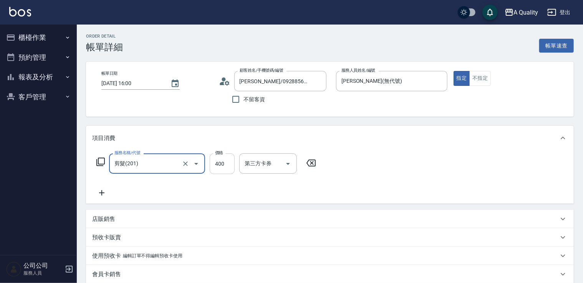
click at [220, 167] on input "400" at bounding box center [222, 164] width 25 height 21
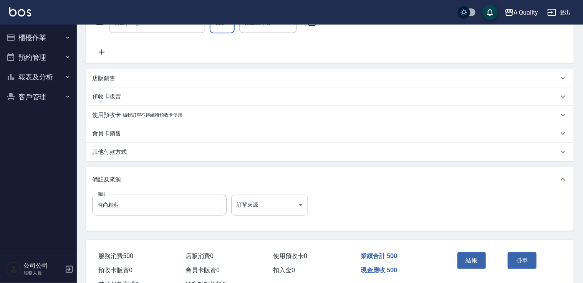
scroll to position [170, 0]
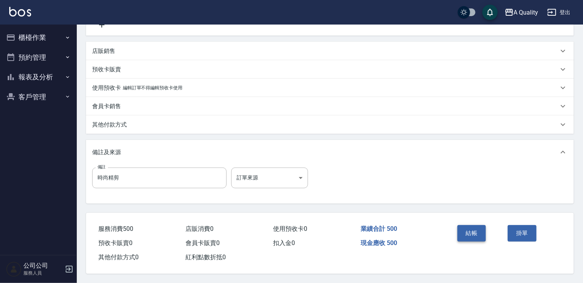
type input "500"
click at [468, 234] on button "結帳" at bounding box center [471, 233] width 29 height 16
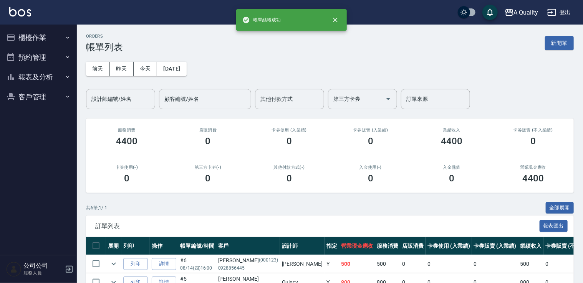
click at [30, 52] on button "預約管理" at bounding box center [38, 58] width 71 height 20
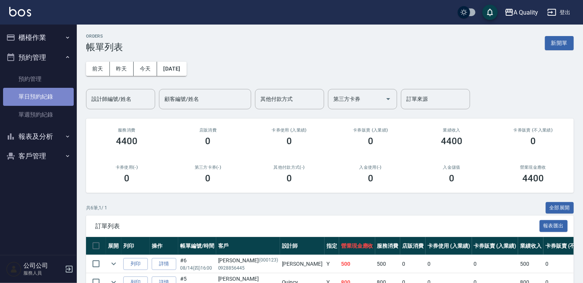
click at [55, 93] on link "單日預約紀錄" at bounding box center [38, 97] width 71 height 18
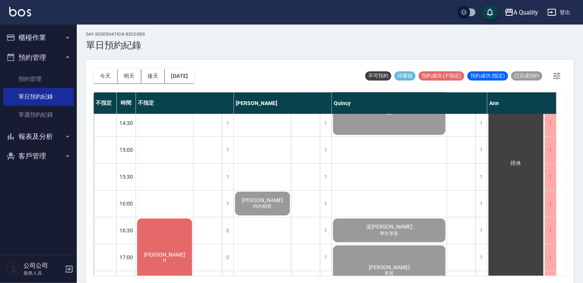
scroll to position [230, 0]
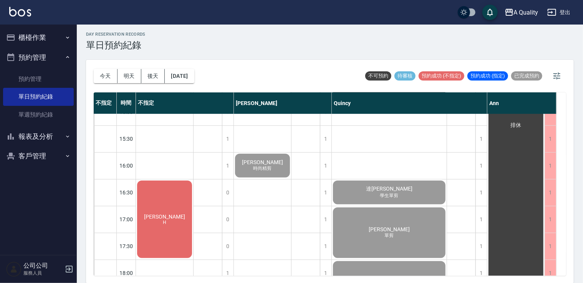
click at [31, 34] on button "櫃檯作業" at bounding box center [38, 38] width 71 height 20
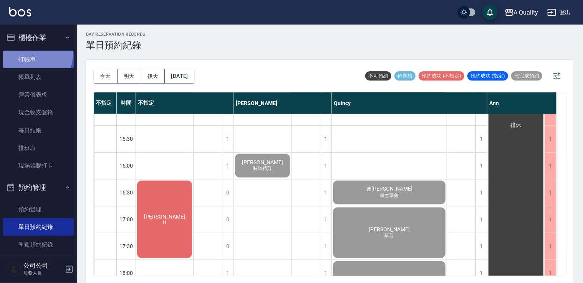
click at [33, 53] on link "打帳單" at bounding box center [38, 60] width 71 height 18
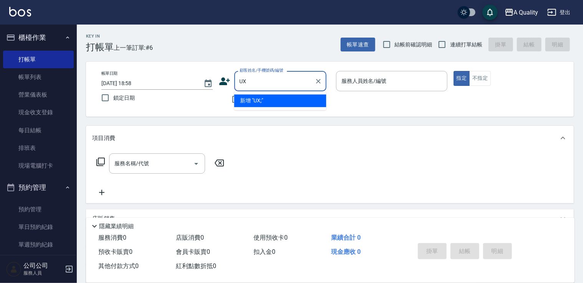
type input "U"
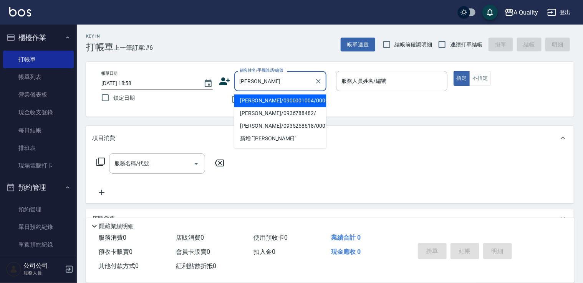
click at [285, 101] on li "[PERSON_NAME]/0900001004/000609" at bounding box center [280, 100] width 92 height 13
type input "[PERSON_NAME]/0900001004/000609"
type input "[PERSON_NAME](無代號)"
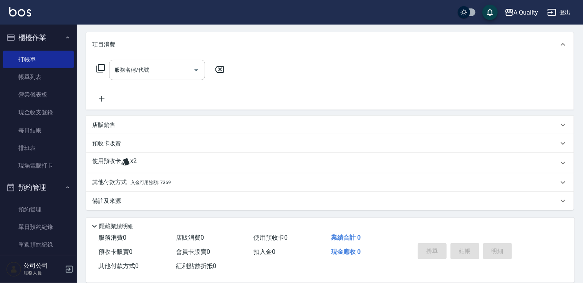
scroll to position [94, 0]
click at [113, 163] on p "使用預收卡" at bounding box center [106, 163] width 29 height 12
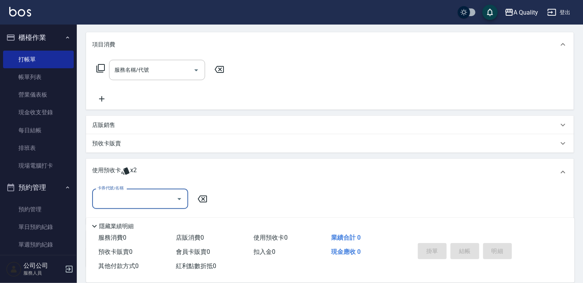
scroll to position [0, 0]
click at [129, 200] on input "卡券代號/名稱" at bounding box center [135, 198] width 78 height 13
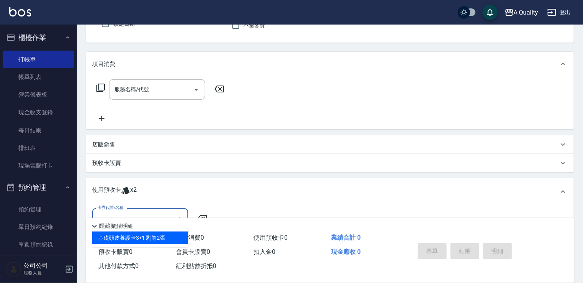
scroll to position [74, 0]
click at [177, 94] on input "服務名稱/代號" at bounding box center [151, 89] width 78 height 13
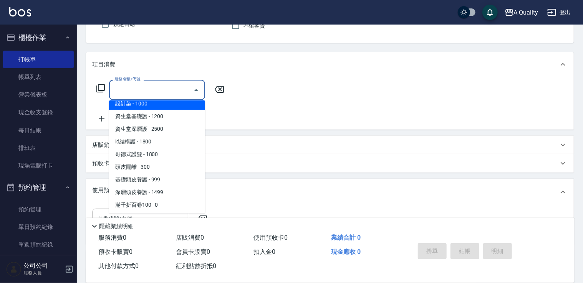
scroll to position [108, 0]
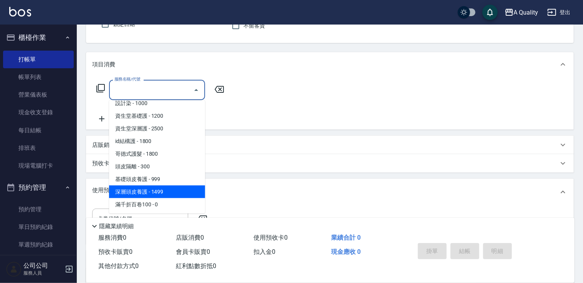
click at [164, 190] on span "深層頭皮養護 - 1499" at bounding box center [157, 192] width 96 height 13
type input "深層頭皮養護(603)"
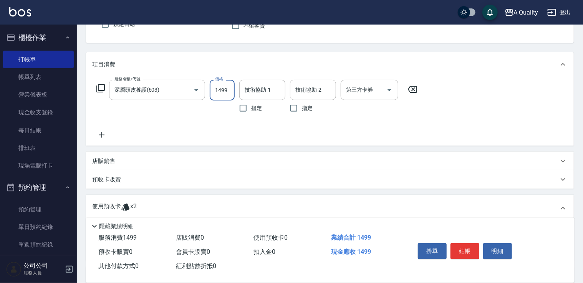
click at [225, 94] on input "1499" at bounding box center [222, 90] width 25 height 21
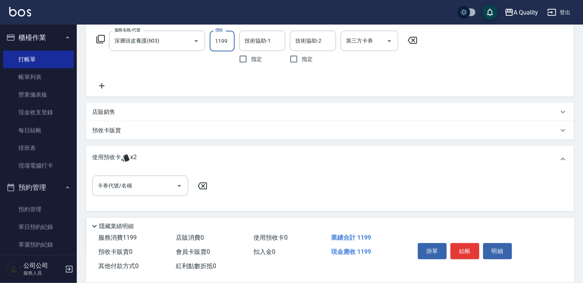
scroll to position [167, 0]
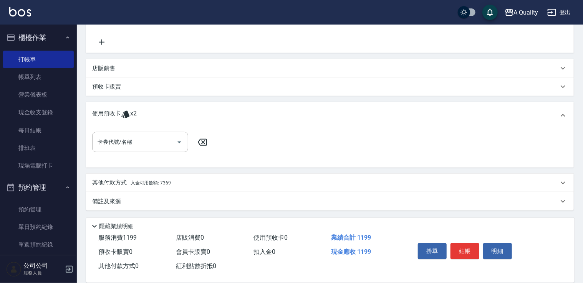
type input "1199"
click at [108, 186] on p "其他付款方式 入金可用餘額: 7369" at bounding box center [131, 183] width 79 height 8
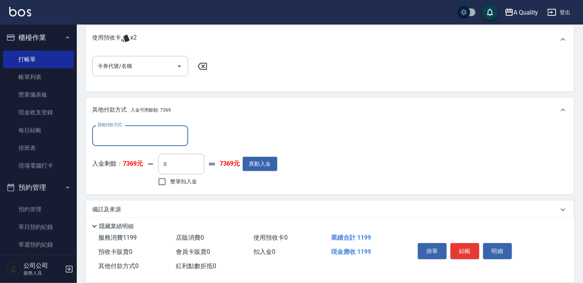
scroll to position [243, 0]
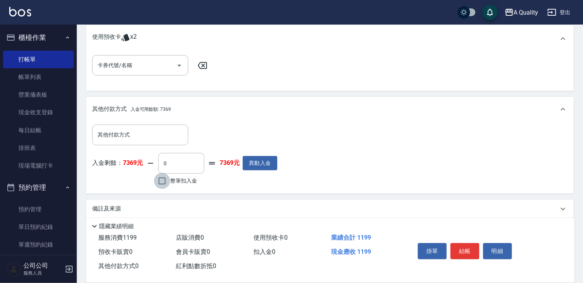
click at [159, 183] on input "整筆扣入金" at bounding box center [162, 181] width 16 height 16
checkbox input "true"
type input "1199"
click at [463, 252] on button "結帳" at bounding box center [464, 251] width 29 height 16
